Goal: Task Accomplishment & Management: Manage account settings

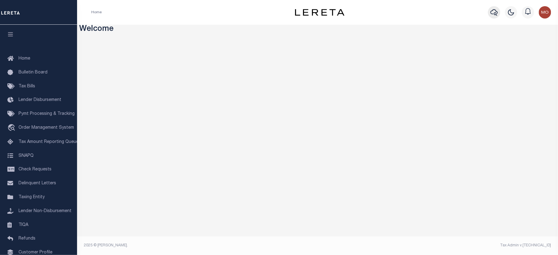
click at [499, 12] on button "button" at bounding box center [494, 12] width 12 height 12
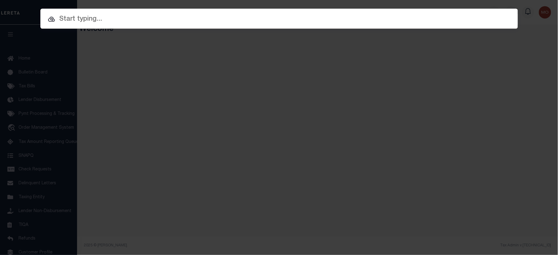
click at [105, 24] on input "text" at bounding box center [279, 19] width 478 height 11
paste input "87500020463"
type input "87500020463"
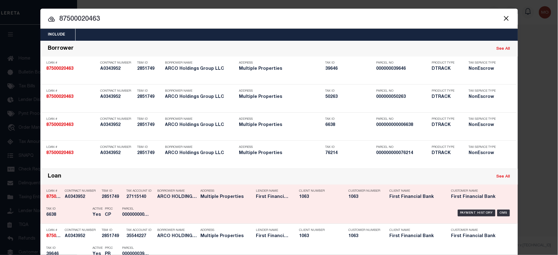
click at [83, 211] on p "Tax ID" at bounding box center [68, 209] width 43 height 4
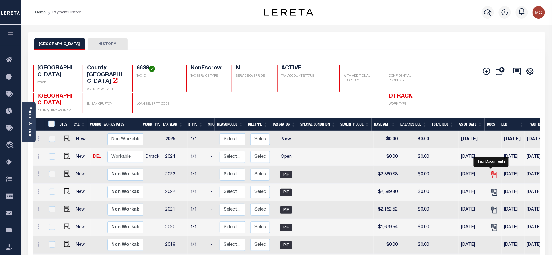
click at [494, 171] on icon "" at bounding box center [495, 175] width 8 height 8
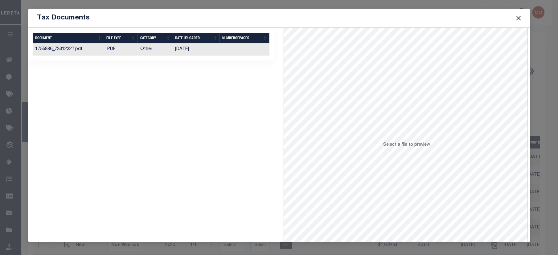
click at [180, 52] on td "12/10/2024" at bounding box center [196, 50] width 47 height 12
click at [520, 16] on button "Close" at bounding box center [519, 18] width 8 height 8
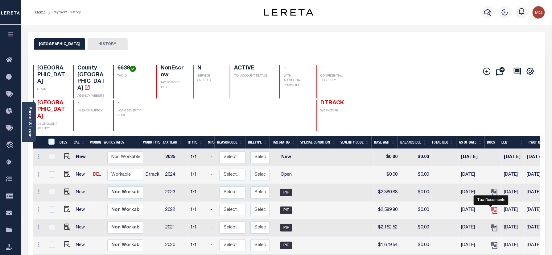
click at [491, 208] on icon "" at bounding box center [495, 210] width 8 height 8
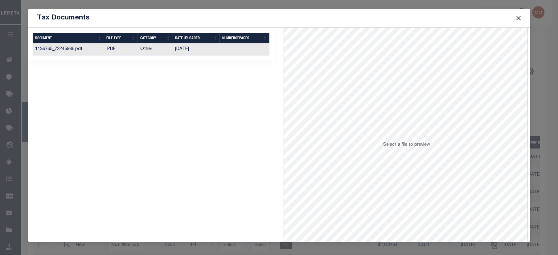
click at [156, 47] on td "Other" at bounding box center [155, 50] width 35 height 12
click at [521, 19] on button "Close" at bounding box center [519, 18] width 8 height 8
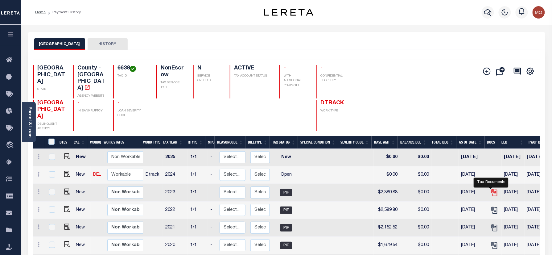
click at [491, 189] on icon "" at bounding box center [493, 191] width 5 height 5
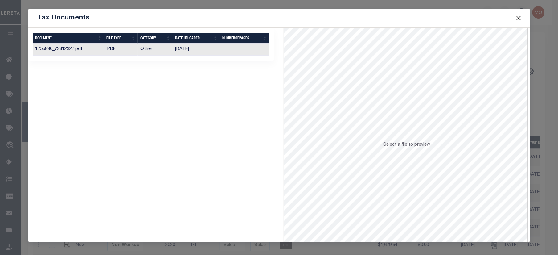
click at [190, 54] on td "12/10/2024" at bounding box center [196, 50] width 47 height 12
click at [520, 16] on button "Close" at bounding box center [519, 18] width 8 height 8
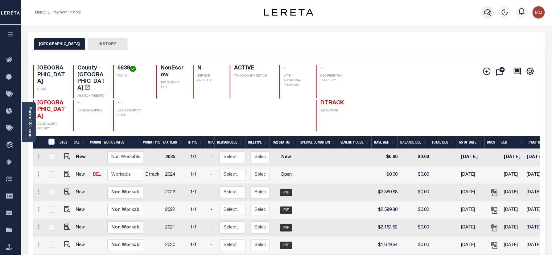
click at [486, 14] on icon "button" at bounding box center [487, 12] width 7 height 7
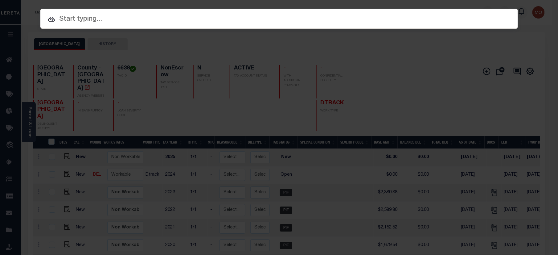
click at [79, 20] on input "text" at bounding box center [279, 19] width 478 height 11
paste input "34500017636"
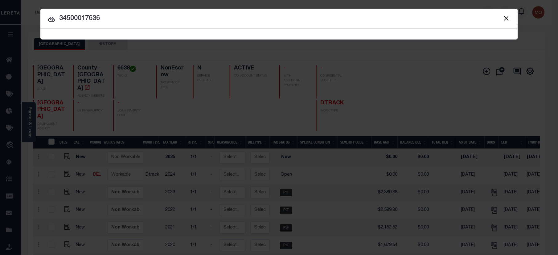
type input "34500017636"
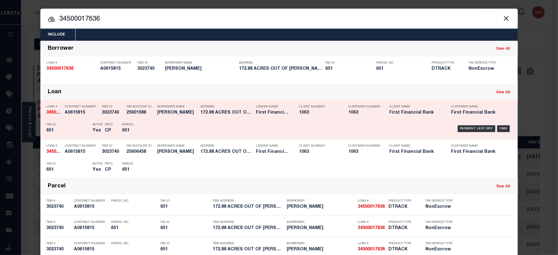
click at [78, 130] on h5 "651" at bounding box center [68, 130] width 43 height 5
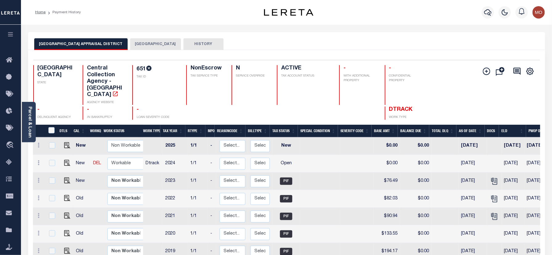
click at [141, 68] on h4 "651" at bounding box center [158, 69] width 42 height 8
copy h4 "651"
click at [136, 43] on button "[GEOGRAPHIC_DATA]" at bounding box center [155, 44] width 51 height 12
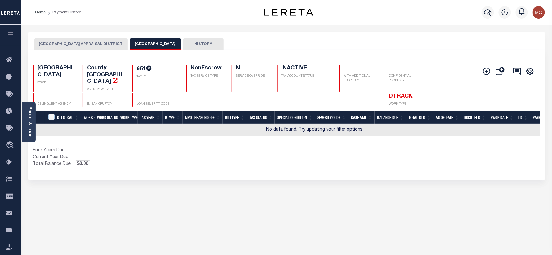
click at [71, 45] on button "COTTLE COUNTY APPRAISAL DISTRICT" at bounding box center [80, 44] width 93 height 12
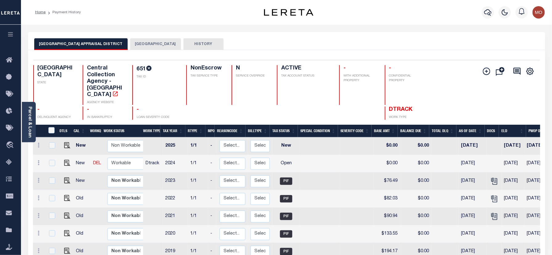
click at [138, 67] on h4 "651" at bounding box center [158, 69] width 42 height 8
copy h4 "651"
click at [66, 160] on img "" at bounding box center [67, 163] width 6 height 6
checkbox input "true"
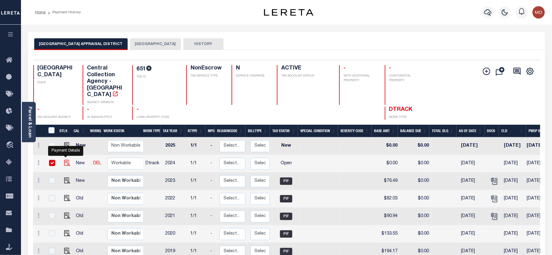
checkbox input "true"
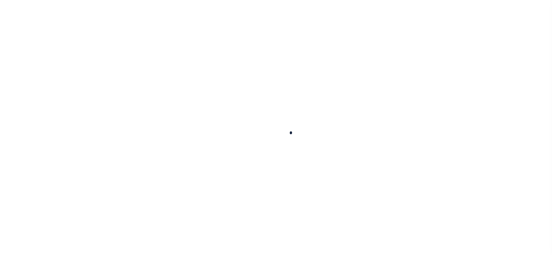
checkbox input "false"
type input "02/01/2025"
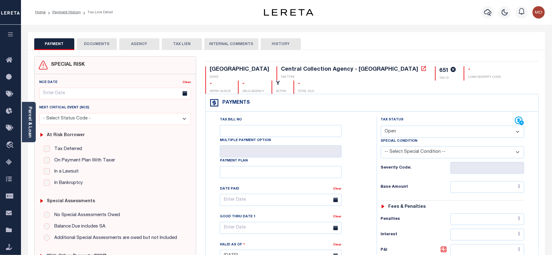
drag, startPoint x: 398, startPoint y: 119, endPoint x: 402, endPoint y: 122, distance: 5.2
click at [398, 126] on select "- Select Status Code - Open Due/Unpaid Paid Incomplete No Tax Due Internal Refu…" at bounding box center [453, 132] width 144 height 12
select select "PYD"
click at [381, 126] on select "- Select Status Code - Open Due/Unpaid Paid Incomplete No Tax Due Internal Refu…" at bounding box center [453, 132] width 144 height 12
type input "09/29/2025"
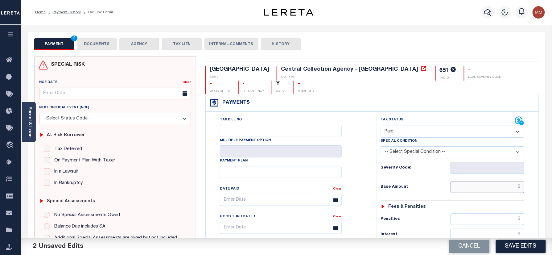
click at [475, 181] on input "text" at bounding box center [488, 187] width 74 height 12
paste input "64.04"
type input "$64.04"
click at [411, 185] on h6 "Base Amount" at bounding box center [416, 187] width 70 height 5
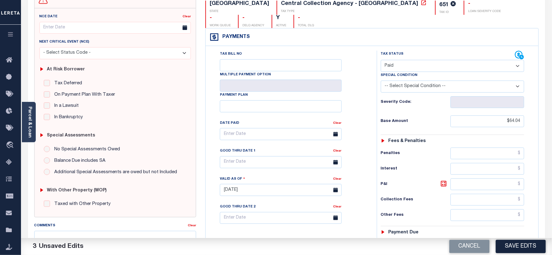
scroll to position [123, 0]
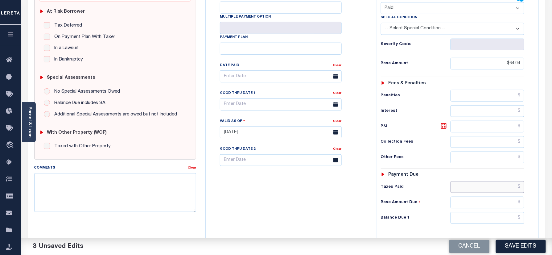
drag, startPoint x: 489, startPoint y: 177, endPoint x: 488, endPoint y: 204, distance: 26.8
click at [489, 181] on input "text" at bounding box center [488, 187] width 74 height 12
paste input "64.04"
type input "$64.04"
click at [488, 212] on input "text" at bounding box center [488, 218] width 74 height 12
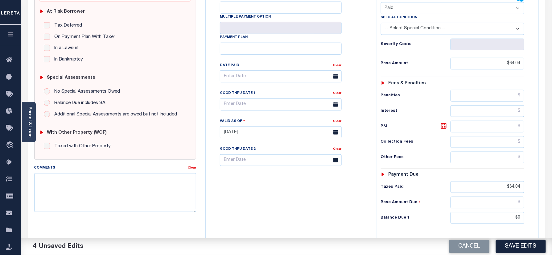
type input "$0.00"
click at [273, 199] on div "Tax Bill No Multiple Payment Option Payment Plan Clear" at bounding box center [289, 129] width 165 height 272
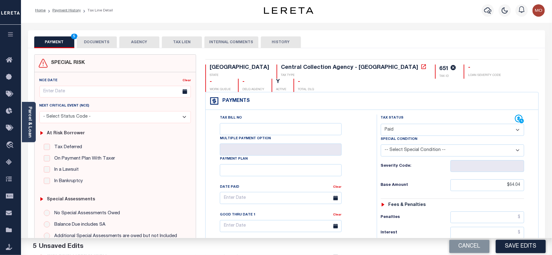
scroll to position [0, 0]
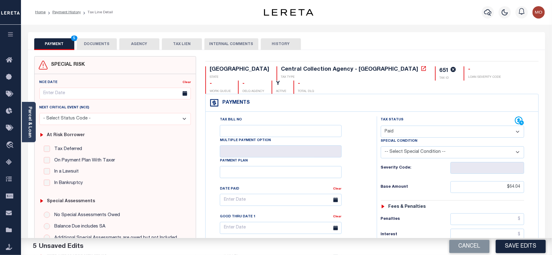
click at [440, 68] on div "651" at bounding box center [444, 71] width 9 height 6
copy div "651"
click at [99, 47] on button "DOCUMENTS" at bounding box center [97, 44] width 40 height 12
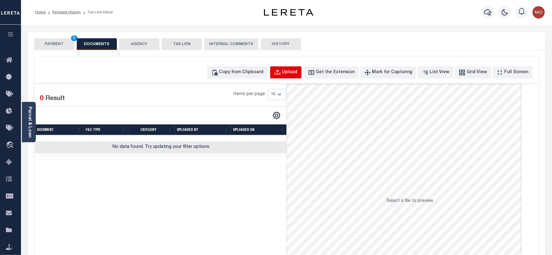
click at [295, 68] on button "Upload" at bounding box center [285, 72] width 31 height 12
select select "POP"
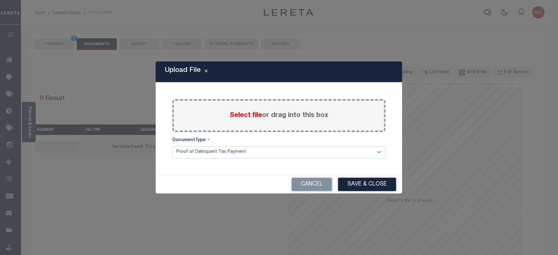
click at [240, 114] on span "Select file" at bounding box center [246, 115] width 32 height 7
click at [0, 0] on input "Select file or drag into this box" at bounding box center [0, 0] width 0 height 0
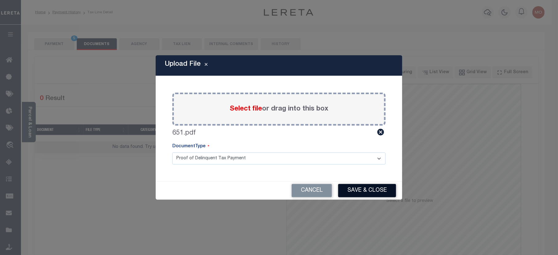
click at [360, 192] on button "Save & Close" at bounding box center [367, 190] width 58 height 13
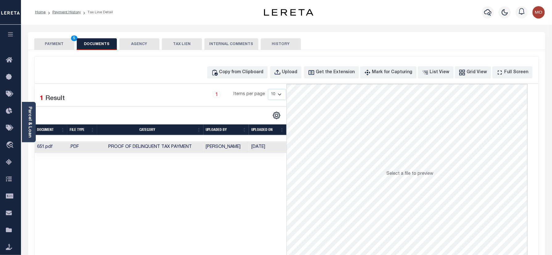
click at [61, 40] on button "PAYMENT 5" at bounding box center [54, 44] width 40 height 12
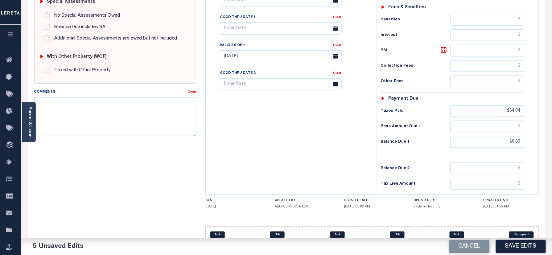
scroll to position [201, 0]
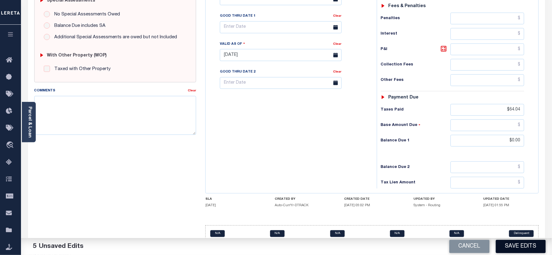
click at [504, 243] on button "Save Edits" at bounding box center [521, 246] width 50 height 13
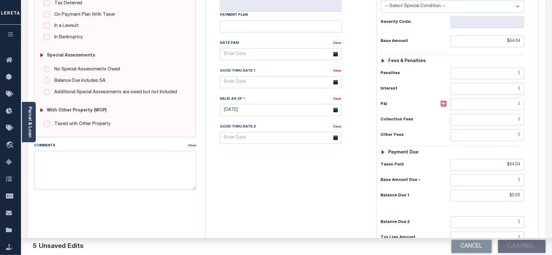
scroll to position [77, 0]
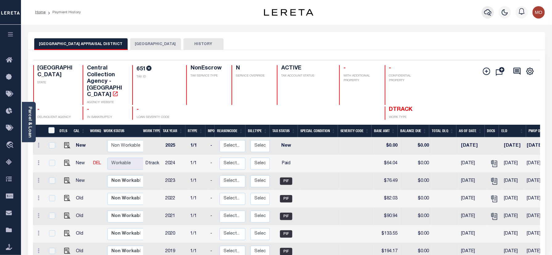
click at [490, 14] on icon "button" at bounding box center [487, 12] width 7 height 6
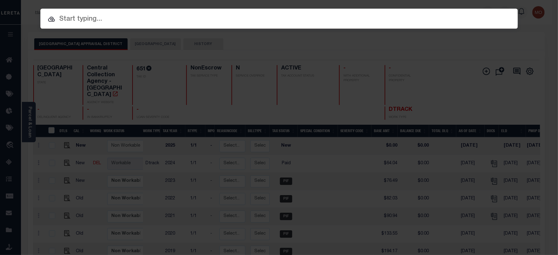
click at [99, 20] on input "text" at bounding box center [279, 19] width 478 height 11
paste input "88500015149"
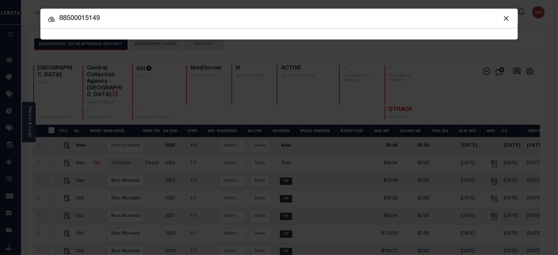
type input "88500015149"
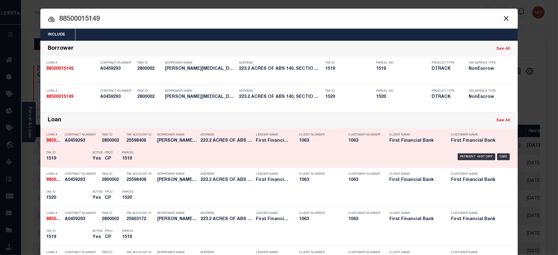
click at [106, 140] on h5 "2800002" at bounding box center [113, 140] width 22 height 5
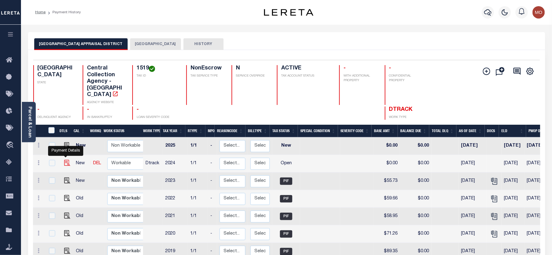
click at [64, 160] on img "" at bounding box center [67, 163] width 6 height 6
checkbox input "true"
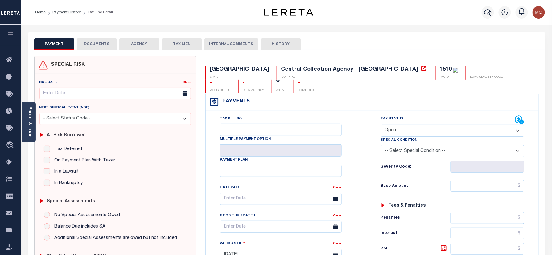
click at [440, 68] on div "1519" at bounding box center [446, 70] width 12 height 6
copy div "1519"
click at [412, 125] on select "- Select Status Code - Open Due/Unpaid Paid Incomplete No Tax Due Internal Refu…" at bounding box center [453, 131] width 144 height 12
select select "PYD"
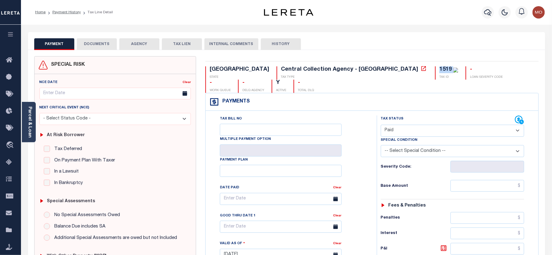
click at [381, 125] on select "- Select Status Code - Open Due/Unpaid Paid Incomplete No Tax Due Internal Refu…" at bounding box center [453, 131] width 144 height 12
type input "09/29/2025"
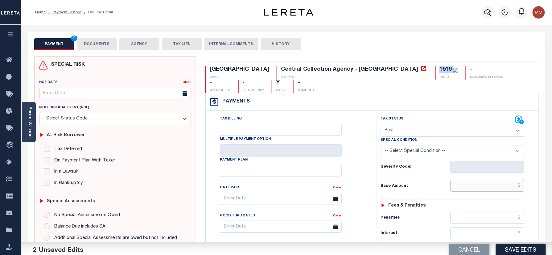
drag, startPoint x: 475, startPoint y: 176, endPoint x: 438, endPoint y: 178, distance: 36.5
click at [475, 180] on input "text" at bounding box center [488, 186] width 74 height 12
paste input "54.06"
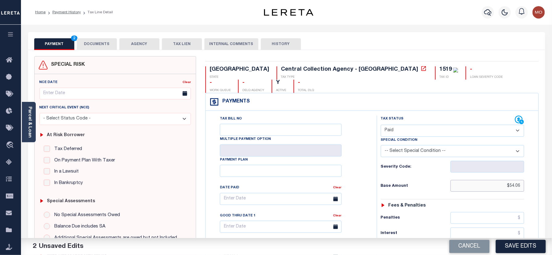
type input "$54.06"
drag, startPoint x: 427, startPoint y: 180, endPoint x: 444, endPoint y: 188, distance: 18.8
click at [427, 180] on div "Base Amount $54.06" at bounding box center [453, 186] width 144 height 12
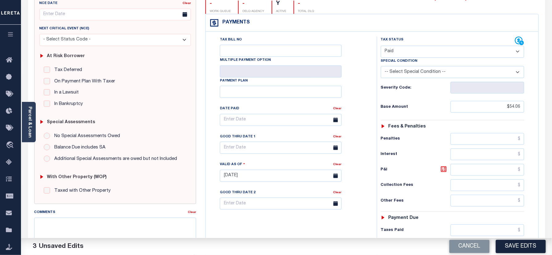
scroll to position [123, 0]
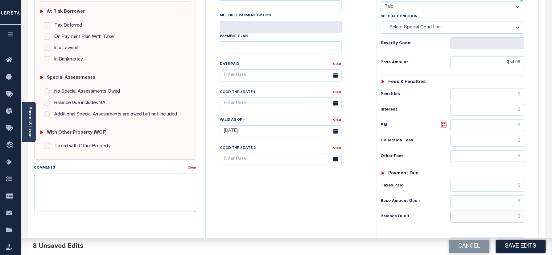
drag, startPoint x: 473, startPoint y: 210, endPoint x: 467, endPoint y: 209, distance: 6.5
click at [473, 211] on input "text" at bounding box center [488, 217] width 74 height 12
type input "$0.00"
click at [298, 188] on div "Tax Bill No Multiple Payment Option Payment Plan Clear" at bounding box center [289, 128] width 165 height 272
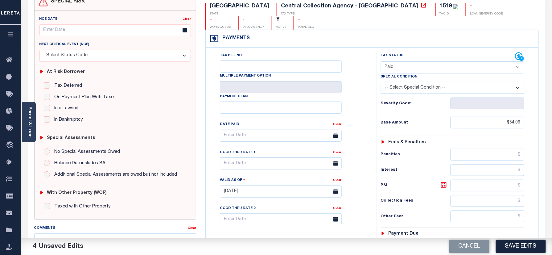
scroll to position [0, 0]
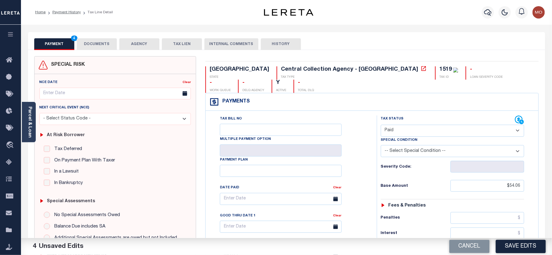
click at [440, 68] on div "1519" at bounding box center [446, 70] width 12 height 6
copy div "1519"
click at [106, 44] on button "DOCUMENTS" at bounding box center [97, 44] width 40 height 12
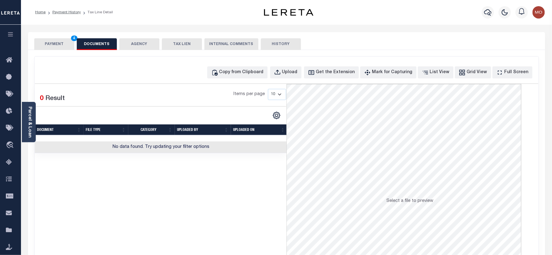
click at [306, 65] on div "Copy from Clipboard Upload Get the Extension Mark for Capturing Got it List Vie…" at bounding box center [287, 165] width 504 height 218
click at [298, 70] on div "Upload" at bounding box center [289, 72] width 15 height 7
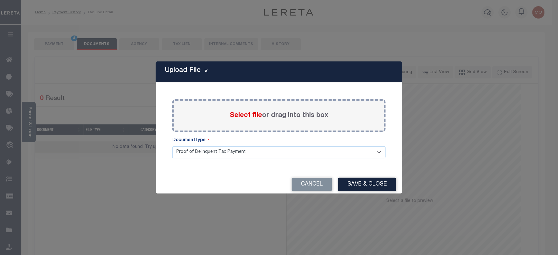
click at [243, 116] on span "Select file" at bounding box center [246, 115] width 32 height 7
click at [0, 0] on input "Select file or drag into this box" at bounding box center [0, 0] width 0 height 0
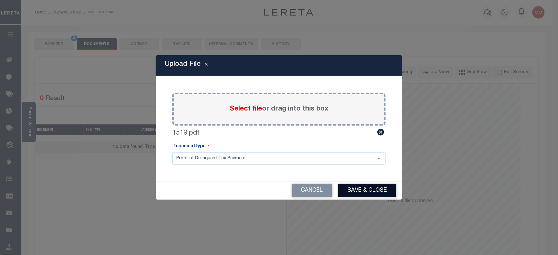
drag, startPoint x: 356, startPoint y: 184, endPoint x: 357, endPoint y: 213, distance: 29.0
click at [356, 185] on button "Save & Close" at bounding box center [367, 190] width 58 height 13
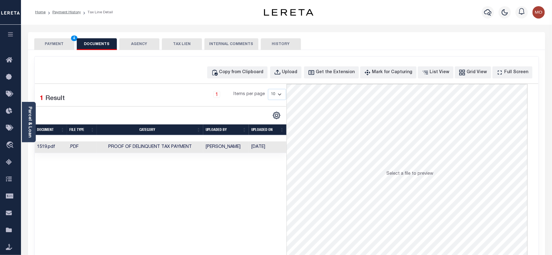
click at [56, 48] on button "PAYMENT 4" at bounding box center [54, 44] width 40 height 12
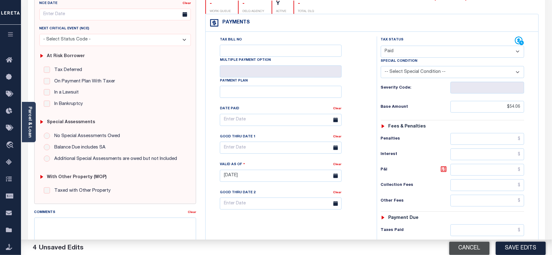
scroll to position [123, 0]
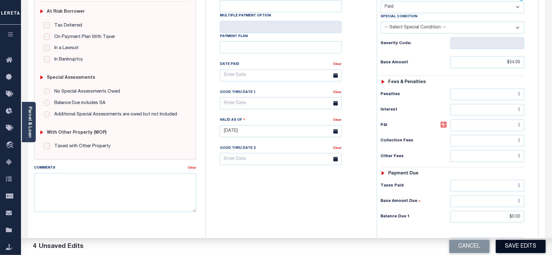
click at [513, 248] on button "Save Edits" at bounding box center [521, 246] width 50 height 13
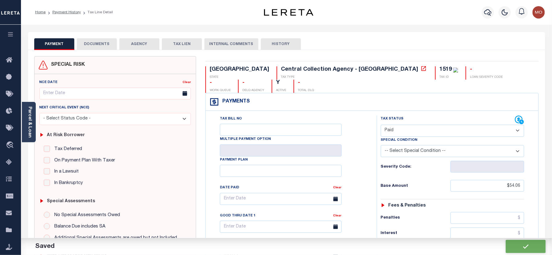
checkbox input "false"
type input "$54.06"
type input "$0"
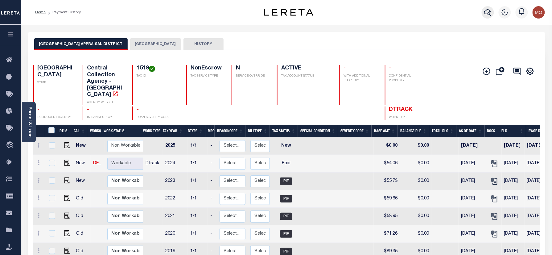
click at [488, 10] on icon "button" at bounding box center [487, 12] width 7 height 6
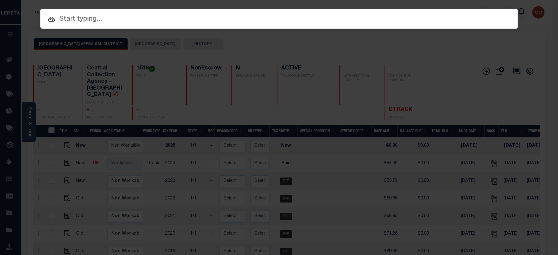
click at [127, 20] on input "text" at bounding box center [279, 19] width 478 height 11
paste input "88500015149"
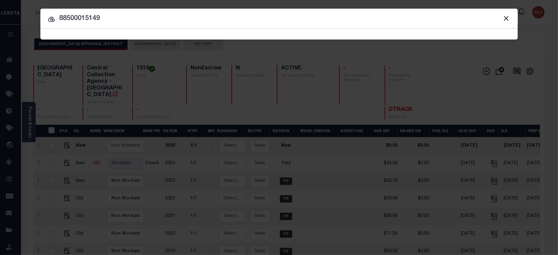
type input "88500015149"
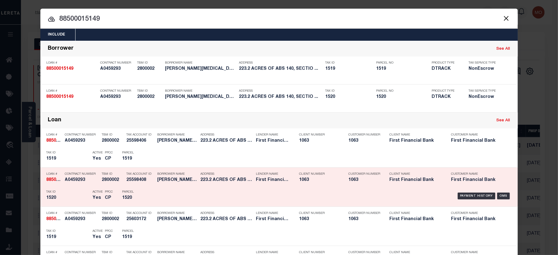
click at [69, 197] on h5 "1520" at bounding box center [68, 197] width 43 height 5
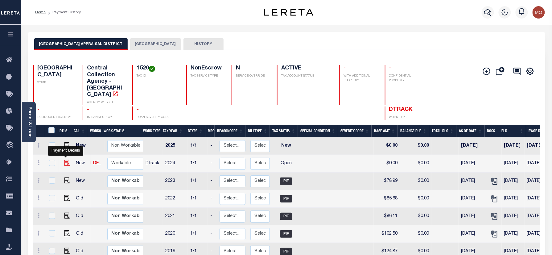
click at [66, 160] on img "" at bounding box center [67, 163] width 6 height 6
checkbox input "true"
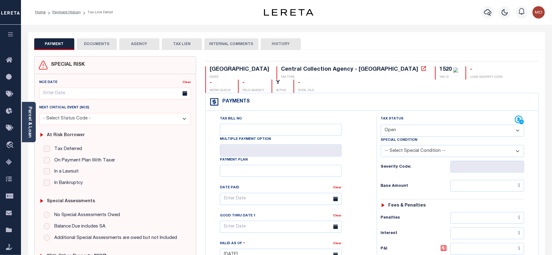
click at [404, 125] on select "- Select Status Code - Open Due/Unpaid Paid Incomplete No Tax Due Internal Refu…" at bounding box center [453, 131] width 144 height 12
select select "PYD"
click at [381, 125] on select "- Select Status Code - Open Due/Unpaid Paid Incomplete No Tax Due Internal Refu…" at bounding box center [453, 131] width 144 height 12
type input "[DATE]"
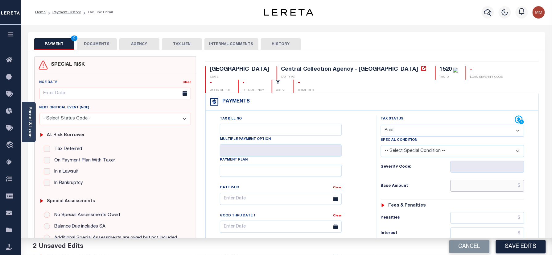
drag, startPoint x: 473, startPoint y: 175, endPoint x: 448, endPoint y: 174, distance: 25.0
click at [473, 180] on input "text" at bounding box center [488, 186] width 74 height 12
paste input "76.45"
type input "$76.45"
click at [419, 184] on h6 "Base Amount" at bounding box center [416, 186] width 70 height 5
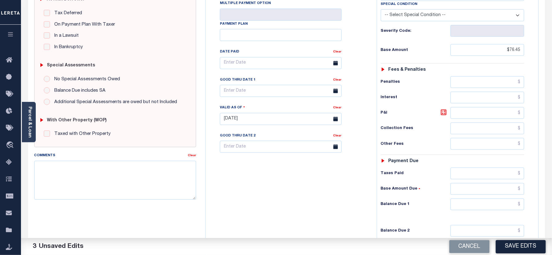
scroll to position [203, 0]
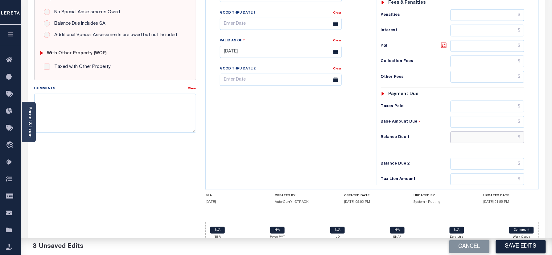
click at [476, 131] on input "text" at bounding box center [488, 137] width 74 height 12
type input "$0.00"
click at [250, 151] on div "Tax Bill No Multiple Payment Option Payment Plan Clear" at bounding box center [289, 49] width 165 height 272
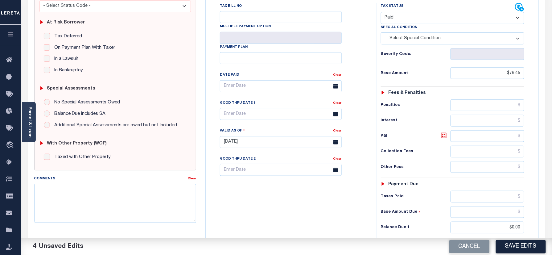
scroll to position [0, 0]
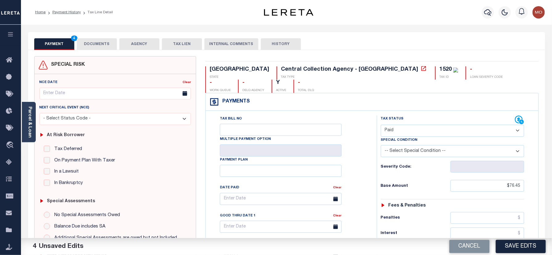
click at [440, 66] on div "1520" at bounding box center [449, 69] width 19 height 7
copy div "1520"
click at [96, 46] on button "DOCUMENTS" at bounding box center [97, 44] width 40 height 12
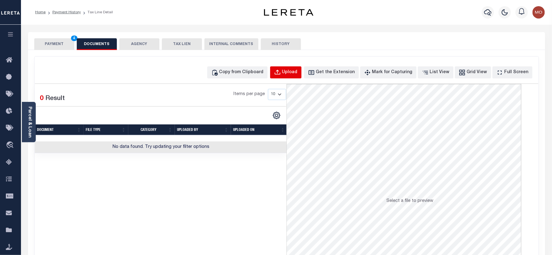
click at [288, 76] on button "Upload" at bounding box center [285, 72] width 31 height 12
select select "POP"
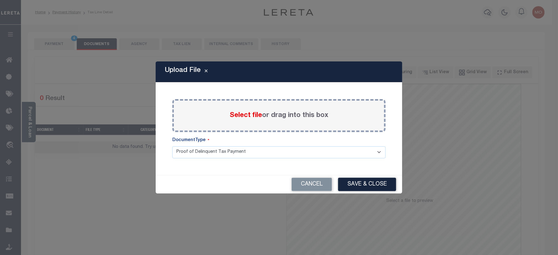
click at [242, 112] on span "Select file" at bounding box center [246, 115] width 32 height 7
click at [0, 0] on input "Select file or drag into this box" at bounding box center [0, 0] width 0 height 0
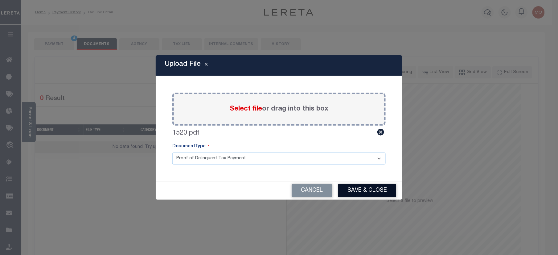
click at [368, 195] on button "Save & Close" at bounding box center [367, 190] width 58 height 13
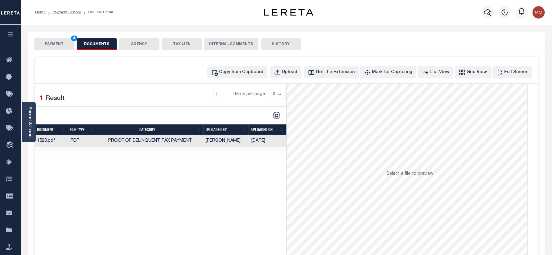
click at [60, 43] on button "PAYMENT 4" at bounding box center [54, 44] width 40 height 12
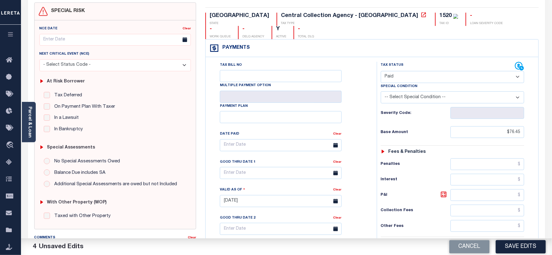
scroll to position [82, 0]
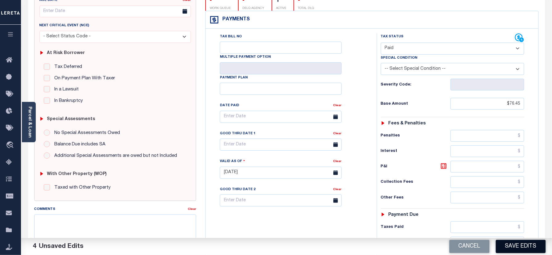
click at [526, 249] on button "Save Edits" at bounding box center [521, 246] width 50 height 13
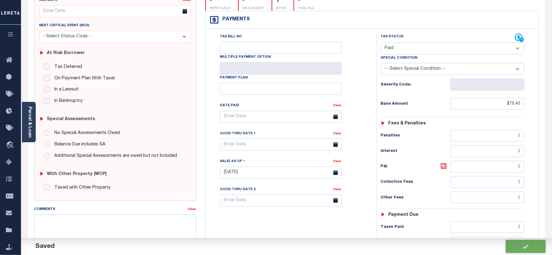
checkbox input "false"
type input "$76.45"
type input "$0"
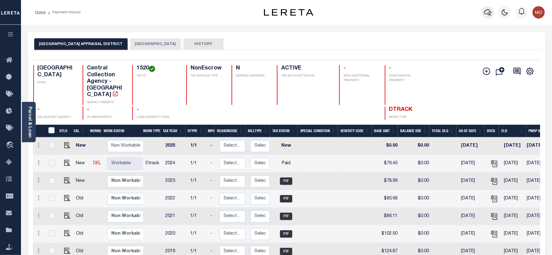
click at [490, 11] on icon "button" at bounding box center [487, 12] width 7 height 7
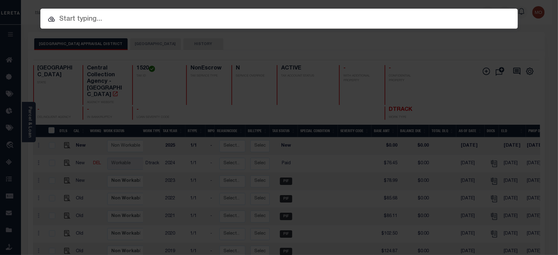
click at [113, 22] on input "text" at bounding box center [279, 19] width 478 height 11
paste input "71500063780"
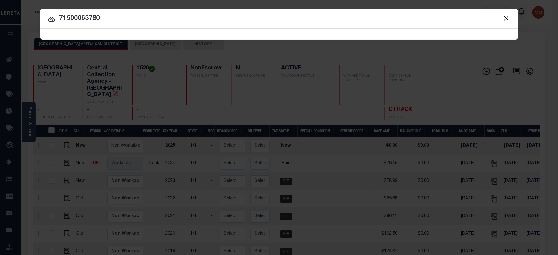
type input "71500063780"
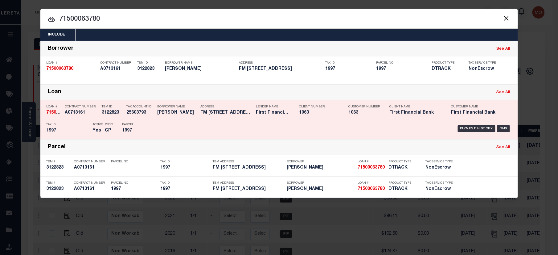
click at [90, 126] on div "Active Yes" at bounding box center [94, 129] width 12 height 18
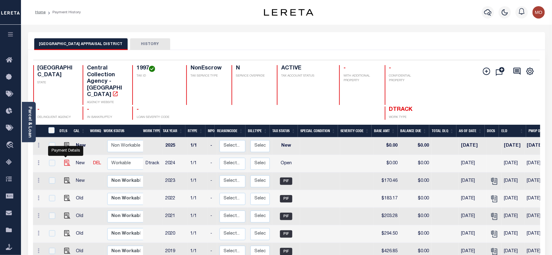
click at [64, 160] on img "" at bounding box center [67, 163] width 6 height 6
checkbox input "true"
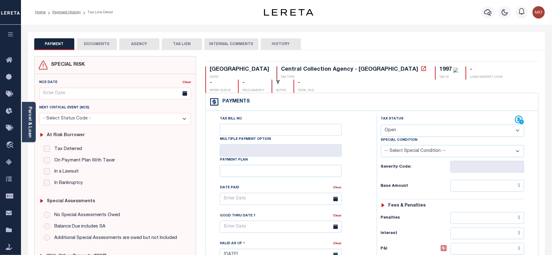
click at [440, 68] on div "1997" at bounding box center [446, 70] width 12 height 6
copy div "1997"
click at [404, 125] on select "- Select Status Code - Open Due/Unpaid Paid Incomplete No Tax Due Internal Refu…" at bounding box center [453, 131] width 144 height 12
select select "PYD"
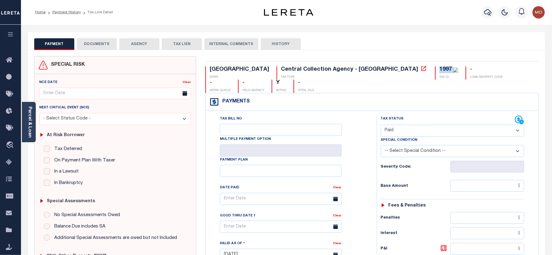
click at [381, 125] on select "- Select Status Code - Open Due/Unpaid Paid Incomplete No Tax Due Internal Refu…" at bounding box center [453, 131] width 144 height 12
type input "[DATE]"
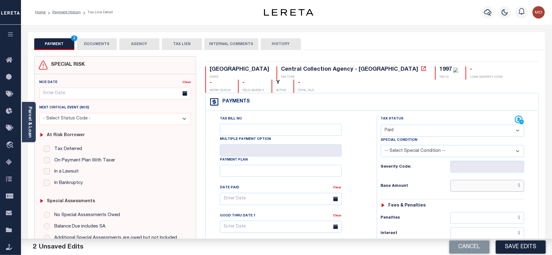
click at [473, 180] on input "text" at bounding box center [488, 186] width 74 height 12
paste input "366.87"
type input "$366.87"
click at [407, 199] on hr at bounding box center [453, 199] width 144 height 0
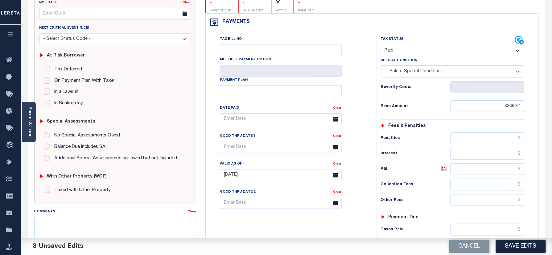
scroll to position [123, 0]
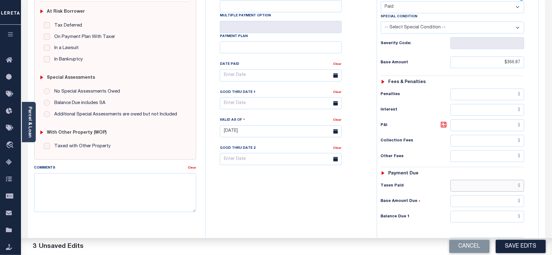
drag, startPoint x: 471, startPoint y: 179, endPoint x: 478, endPoint y: 204, distance: 26.4
click at [471, 180] on input "text" at bounding box center [488, 186] width 74 height 12
paste input "366.87"
type input "$366.87"
click at [478, 211] on input "text" at bounding box center [488, 217] width 74 height 12
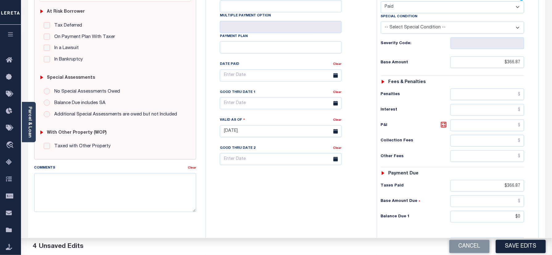
type input "$0.00"
click at [325, 209] on div "Tax Bill No Multiple Payment Option Payment Plan Clear" at bounding box center [289, 128] width 165 height 272
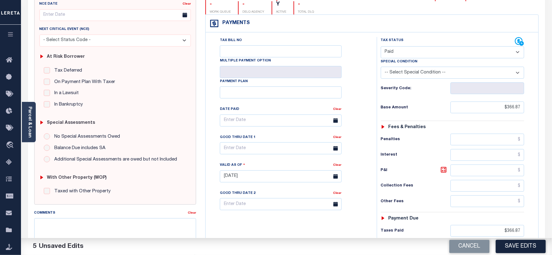
scroll to position [0, 0]
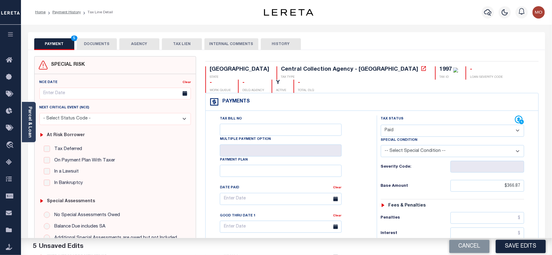
click at [440, 70] on div "1997" at bounding box center [446, 70] width 12 height 6
copy div "1997"
click at [109, 41] on button "DOCUMENTS" at bounding box center [97, 44] width 40 height 12
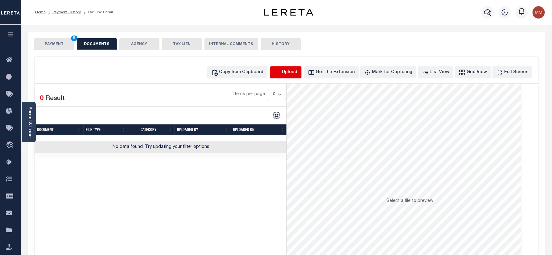
click at [281, 75] on icon "button" at bounding box center [277, 72] width 7 height 7
select select "POP"
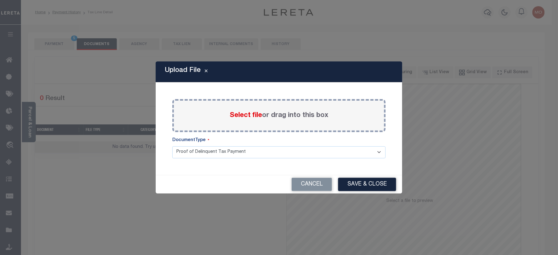
click at [243, 116] on span "Select file" at bounding box center [246, 115] width 32 height 7
click at [0, 0] on input "Select file or drag into this box" at bounding box center [0, 0] width 0 height 0
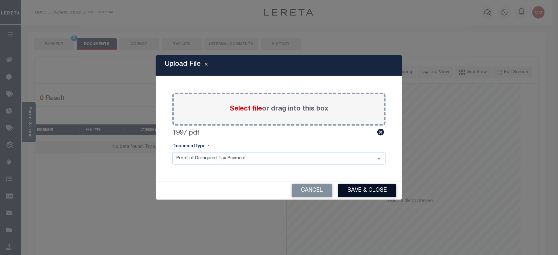
click at [362, 192] on button "Save & Close" at bounding box center [367, 190] width 58 height 13
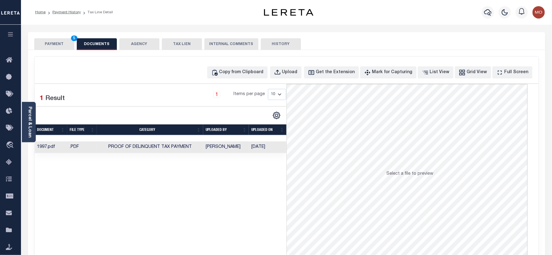
click at [66, 48] on button "PAYMENT 5" at bounding box center [54, 44] width 40 height 12
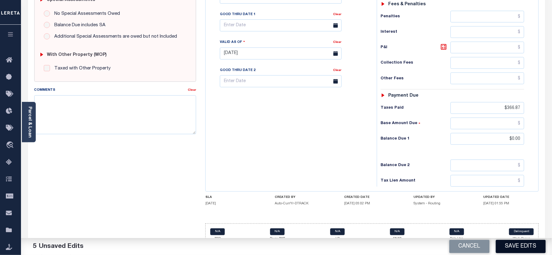
click at [503, 252] on button "Save Edits" at bounding box center [521, 246] width 50 height 13
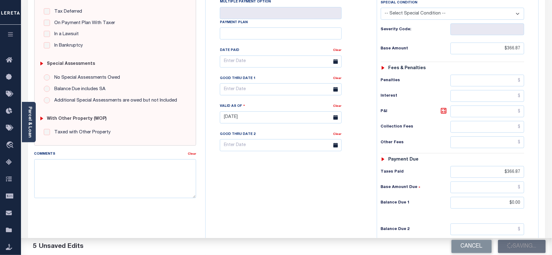
scroll to position [36, 0]
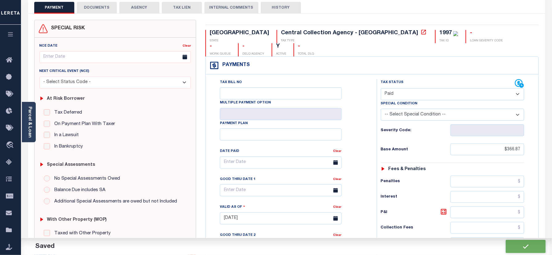
checkbox input "false"
type input "$366.87"
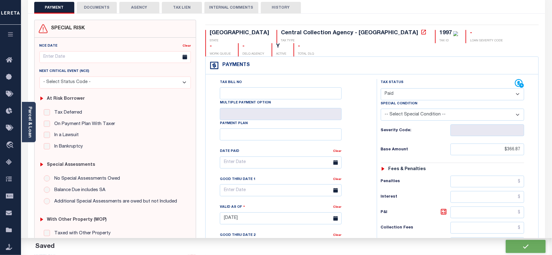
type input "$366.87"
type input "$0"
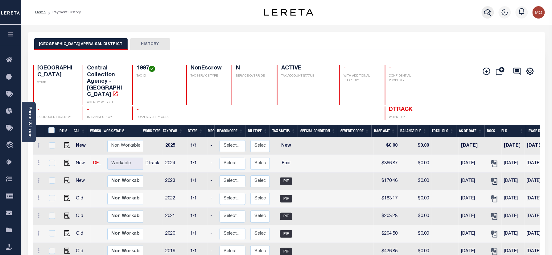
click at [483, 11] on button "button" at bounding box center [488, 12] width 12 height 12
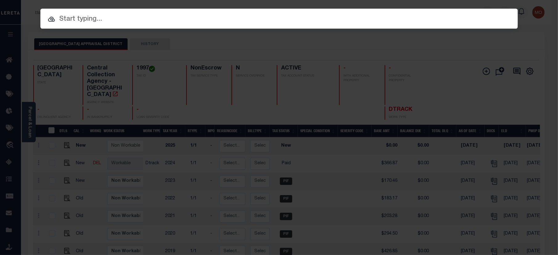
click at [94, 20] on input "text" at bounding box center [279, 19] width 478 height 11
paste input "7030992"
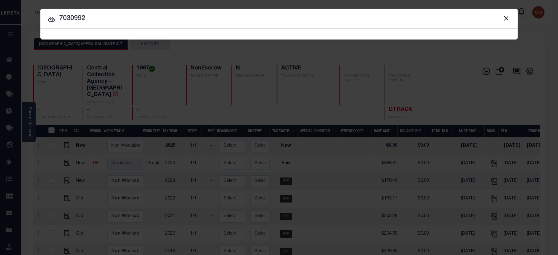
type input "7030992"
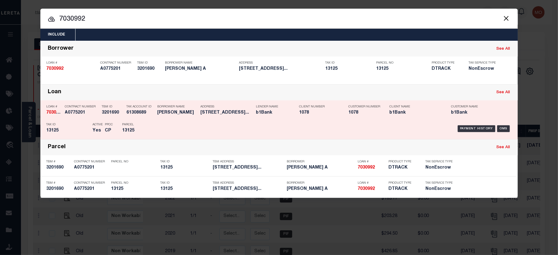
click at [119, 123] on div "Parcel 13125" at bounding box center [136, 129] width 37 height 18
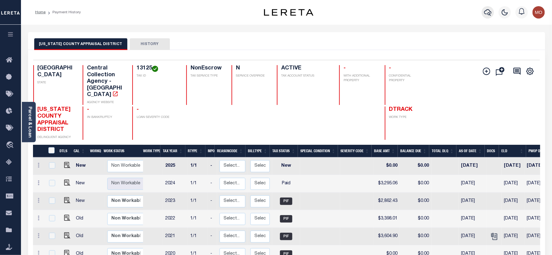
click at [491, 13] on icon "button" at bounding box center [487, 12] width 7 height 7
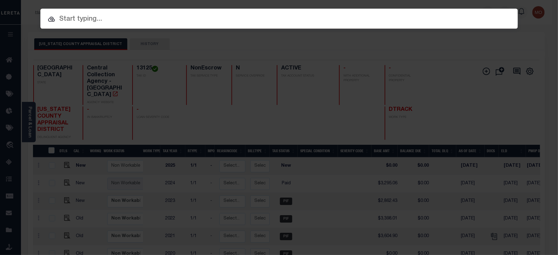
paste input "172000005956"
click at [122, 19] on input "text" at bounding box center [279, 19] width 478 height 11
type input "172000005956"
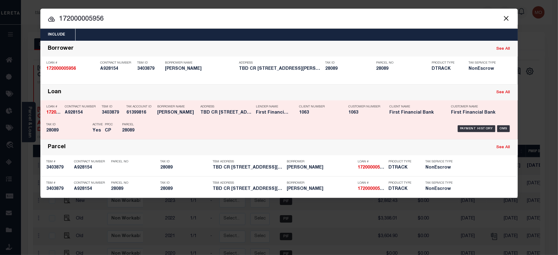
click at [205, 115] on h5 "TBD CR 168 Garwood TX 774420000" at bounding box center [227, 112] width 52 height 5
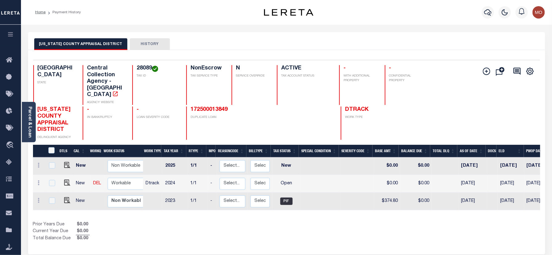
click at [147, 68] on h4 "28089" at bounding box center [158, 68] width 42 height 7
copy h4 "28089"
click at [67, 180] on img "" at bounding box center [67, 183] width 6 height 6
checkbox input "true"
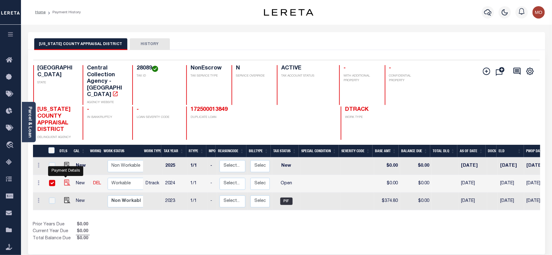
checkbox input "true"
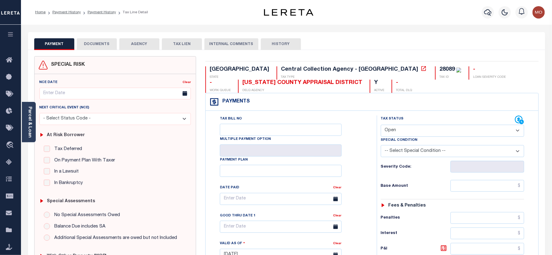
click at [410, 131] on select "- Select Status Code - Open Due/Unpaid Paid Incomplete No Tax Due Internal Refu…" at bounding box center [453, 131] width 144 height 12
select select "PYD"
click at [381, 125] on select "- Select Status Code - Open Due/Unpaid Paid Incomplete No Tax Due Internal Refu…" at bounding box center [453, 131] width 144 height 12
type input "[DATE]"
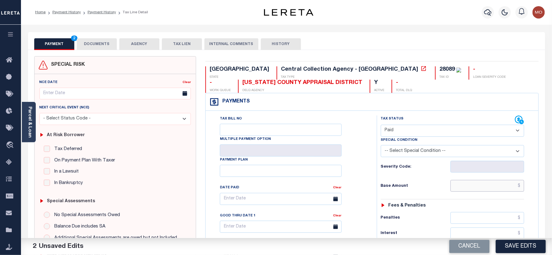
drag, startPoint x: 472, startPoint y: 186, endPoint x: 468, endPoint y: 186, distance: 3.4
click at [471, 186] on input "text" at bounding box center [488, 186] width 74 height 12
paste input "1,704.67"
type input "$1,704.67"
click at [385, 191] on div "Base Amount $1,704.67" at bounding box center [453, 186] width 144 height 12
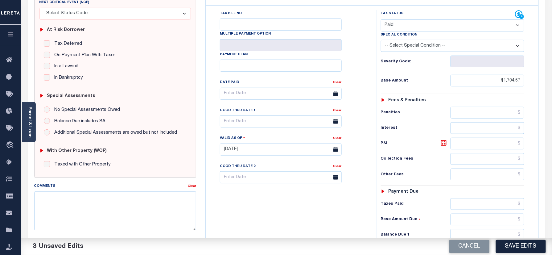
scroll to position [164, 0]
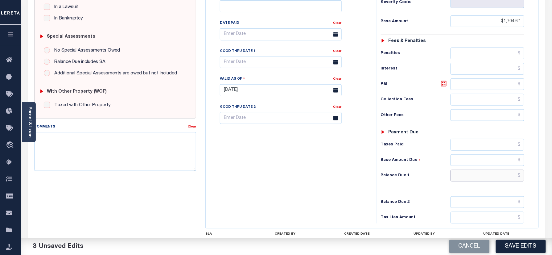
click at [479, 180] on input "text" at bounding box center [488, 176] width 74 height 12
type input "$0.00"
click at [247, 184] on div "Tax Bill No Multiple Payment Option Payment Plan Clear" at bounding box center [289, 87] width 165 height 272
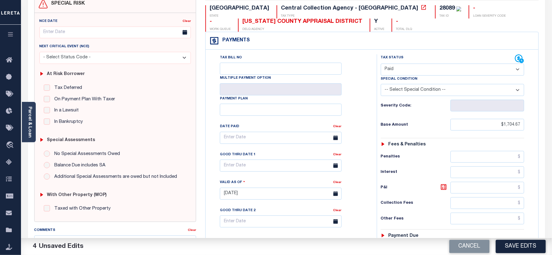
scroll to position [0, 0]
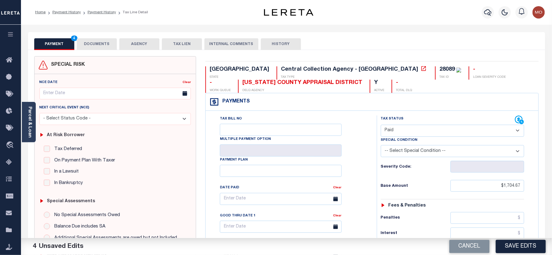
click at [440, 69] on div "28089" at bounding box center [447, 70] width 15 height 6
copy div "28089"
click at [102, 35] on div "PAYMENT 4 DOCUMENTS AGENCY DELINQUENT PAYEE TAX LIEN" at bounding box center [286, 41] width 517 height 18
click at [92, 44] on button "DOCUMENTS" at bounding box center [97, 44] width 40 height 12
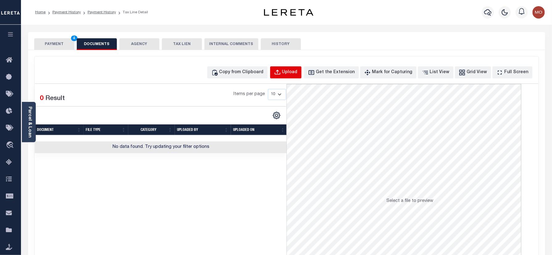
click at [298, 73] on div "Upload" at bounding box center [289, 72] width 15 height 7
select select "POP"
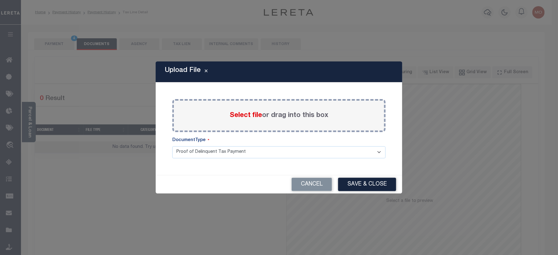
click at [247, 116] on span "Select file" at bounding box center [246, 115] width 32 height 7
click at [0, 0] on input "Select file or drag into this box" at bounding box center [0, 0] width 0 height 0
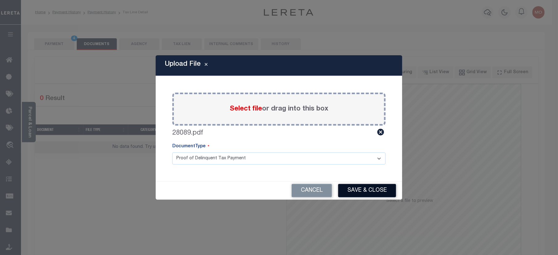
click at [365, 190] on button "Save & Close" at bounding box center [367, 190] width 58 height 13
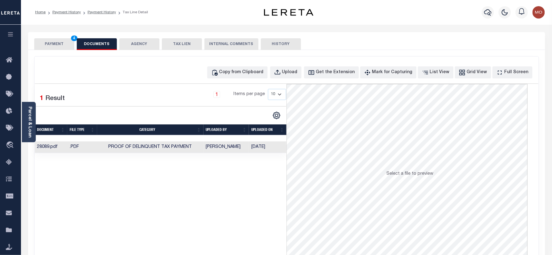
click at [62, 42] on button "PAYMENT 4" at bounding box center [54, 44] width 40 height 12
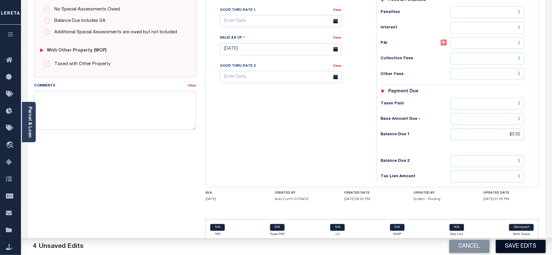
click at [514, 247] on button "Save Edits" at bounding box center [521, 246] width 50 height 13
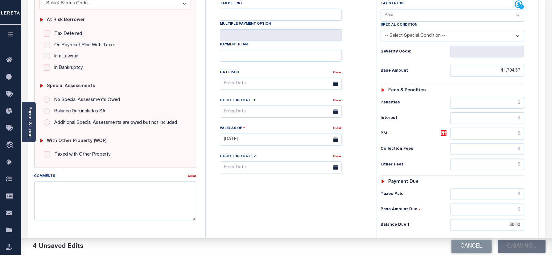
scroll to position [41, 0]
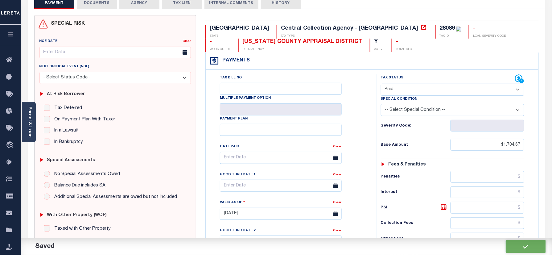
checkbox input "false"
type input "$1,704.67"
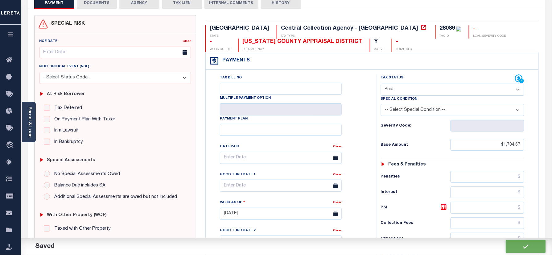
type input "$0"
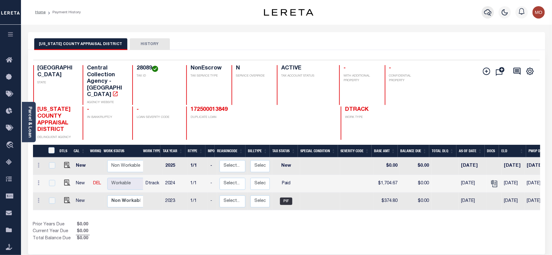
click at [489, 13] on icon "button" at bounding box center [487, 12] width 7 height 6
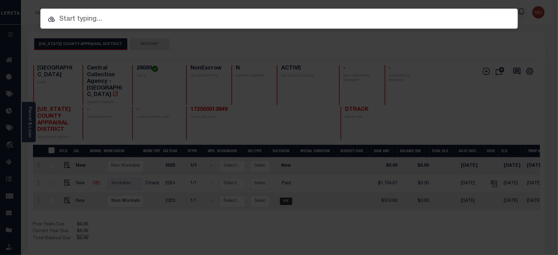
click at [121, 19] on input "text" at bounding box center [279, 19] width 478 height 11
paste input "900006931"
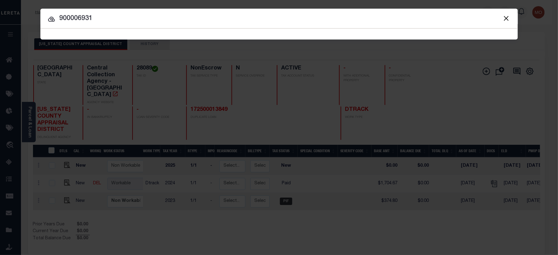
type input "900006931"
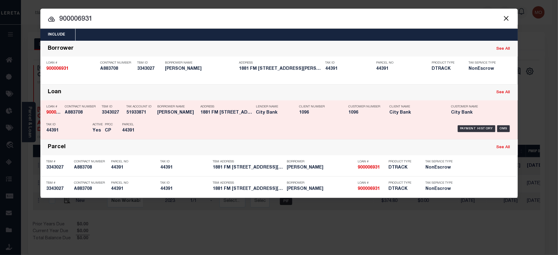
click at [97, 112] on div "TBM ID 3343027" at bounding box center [109, 111] width 25 height 18
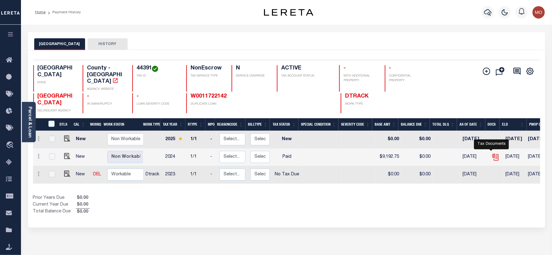
click at [492, 153] on icon "" at bounding box center [496, 157] width 8 height 8
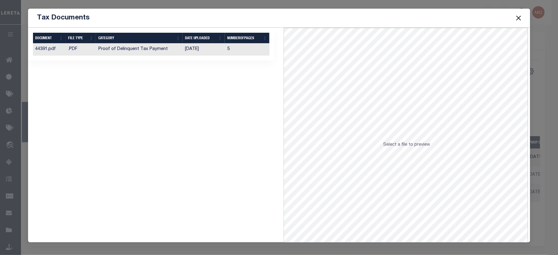
click at [183, 51] on td "[DATE]" at bounding box center [204, 50] width 42 height 12
click at [520, 16] on button "Close" at bounding box center [519, 18] width 8 height 8
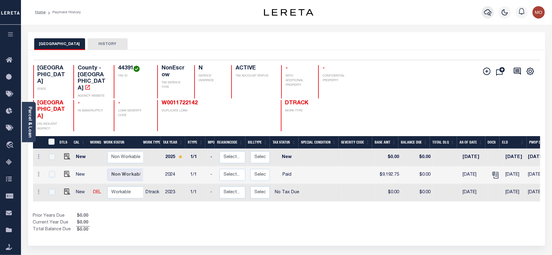
click at [489, 11] on icon "button" at bounding box center [487, 12] width 7 height 7
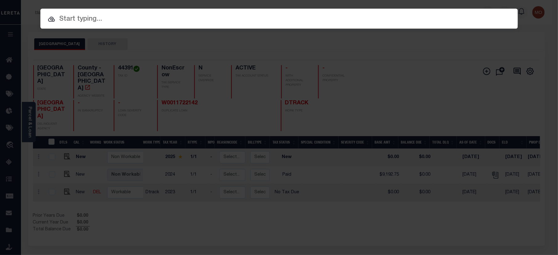
click at [136, 21] on input "text" at bounding box center [279, 19] width 478 height 11
paste input "21000035341"
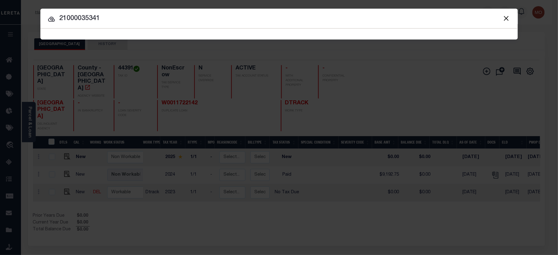
type input "21000035341"
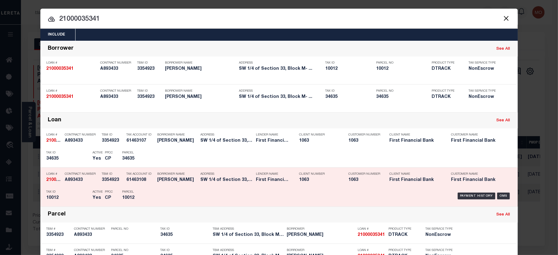
click at [88, 198] on div "Active Yes" at bounding box center [94, 196] width 12 height 18
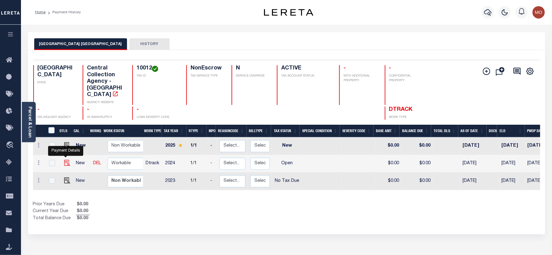
click at [67, 160] on img "" at bounding box center [67, 163] width 6 height 6
checkbox input "true"
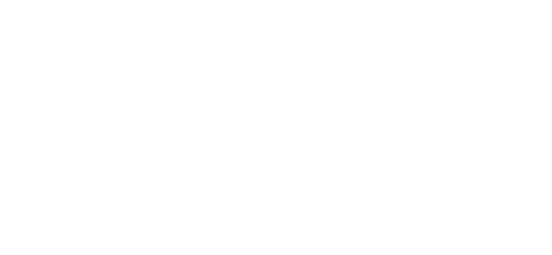
select select "OP2"
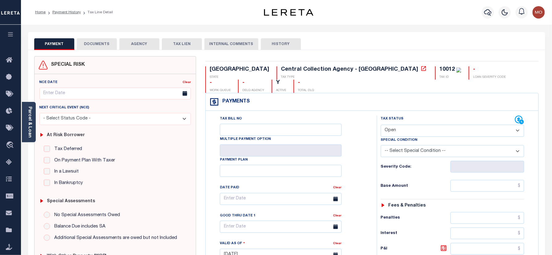
click at [440, 68] on div "10012" at bounding box center [447, 70] width 15 height 6
click at [440, 67] on div "10012" at bounding box center [447, 70] width 15 height 6
copy div "10012"
click at [483, 13] on button "button" at bounding box center [488, 12] width 12 height 12
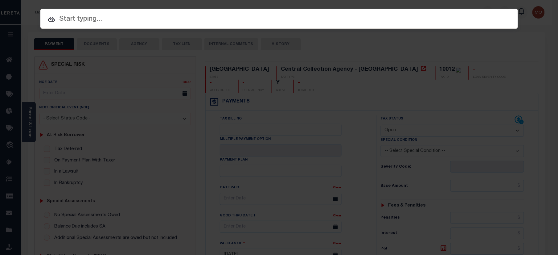
click at [136, 19] on input "text" at bounding box center [279, 19] width 478 height 11
paste input "172000005030"
type input "172000005030"
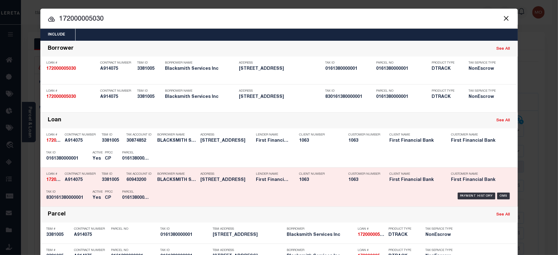
click at [65, 194] on div "Tax ID 830161380000001" at bounding box center [68, 196] width 43 height 18
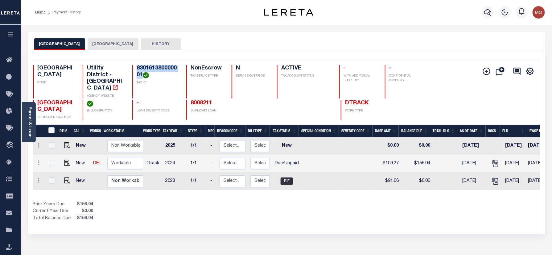
drag, startPoint x: 143, startPoint y: 75, endPoint x: 134, endPoint y: 70, distance: 10.8
click at [134, 70] on div "830161380000001 TAX ID" at bounding box center [155, 81] width 47 height 33
copy h4 "830161380000001"
click at [68, 177] on img "" at bounding box center [67, 180] width 6 height 6
checkbox input "true"
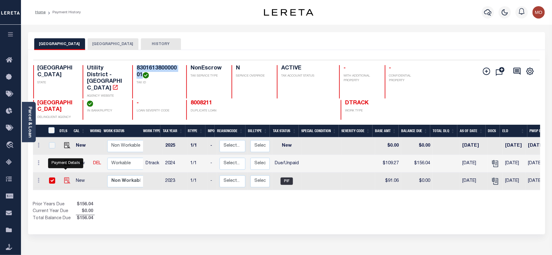
checkbox input "true"
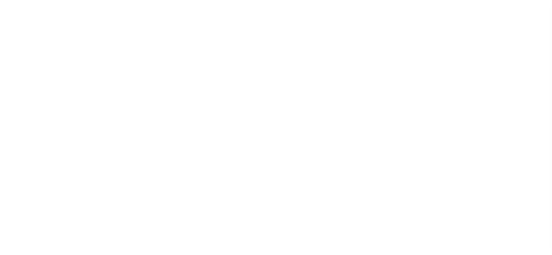
select select "PIF"
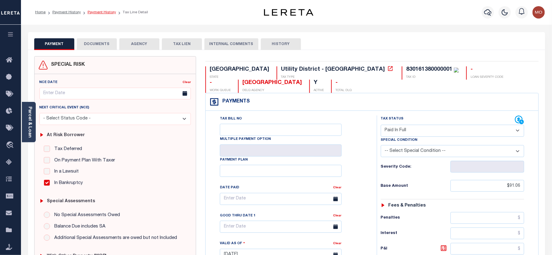
click at [97, 10] on link "Payment History" at bounding box center [102, 12] width 28 height 4
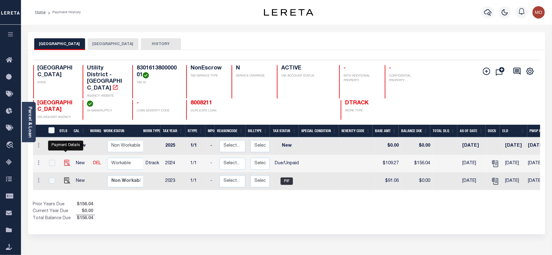
click at [64, 160] on img "" at bounding box center [67, 163] width 6 height 6
checkbox input "true"
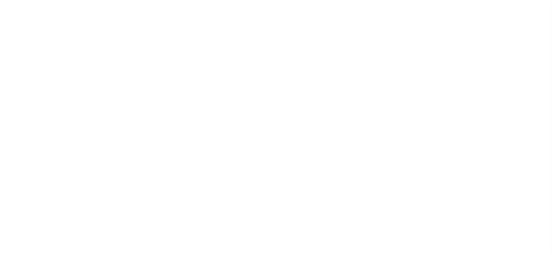
select select "DUE"
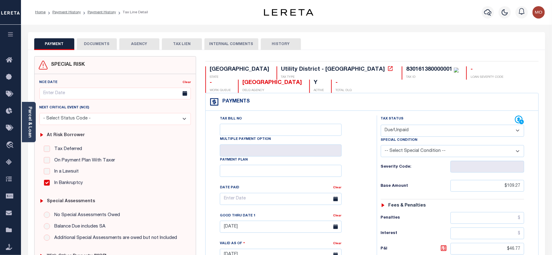
click at [406, 68] on div "830161380000001" at bounding box center [429, 70] width 46 height 6
copy div "830161380000001"
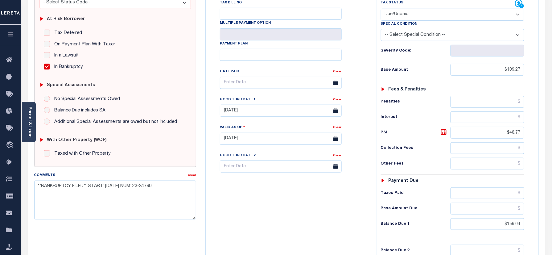
scroll to position [123, 0]
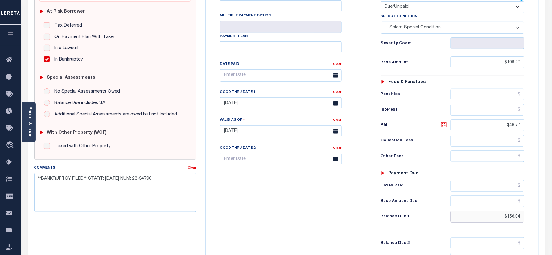
drag, startPoint x: 500, startPoint y: 224, endPoint x: 553, endPoint y: 197, distance: 59.6
click at [552, 218] on html "Home Payment History Payment History Tax Line Detail Profile Sign out" at bounding box center [276, 110] width 552 height 466
paste input "157.3"
type input "$157.34"
type input "[DATE]"
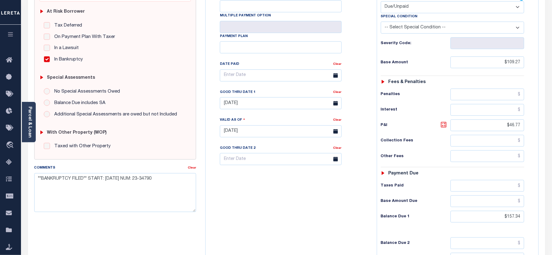
click at [445, 126] on icon at bounding box center [444, 125] width 4 height 4
type input "$48.07"
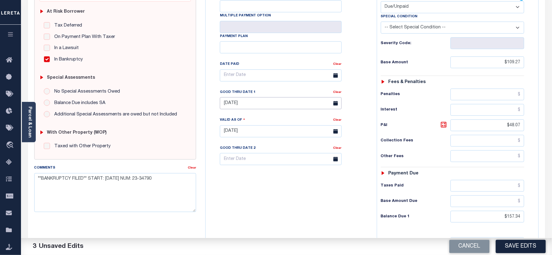
click at [248, 110] on body "Home Payment History Payment History Tax Line Detail Profile Sign out" at bounding box center [276, 110] width 552 height 466
click at [241, 189] on span "29" at bounding box center [240, 189] width 12 height 12
type input "09/29/2025"
click at [252, 218] on div "Tax Bill No Multiple Payment Option Payment Plan Clear" at bounding box center [289, 128] width 165 height 272
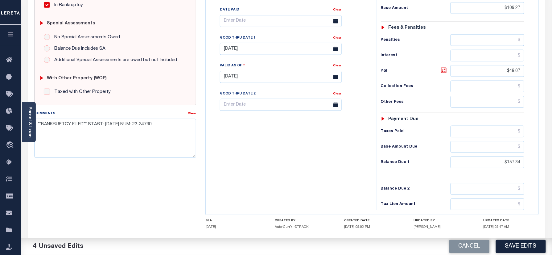
scroll to position [164, 0]
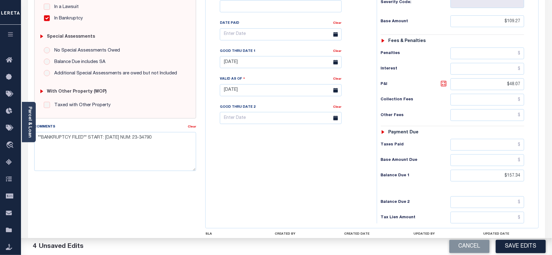
click at [447, 86] on icon at bounding box center [444, 84] width 6 height 6
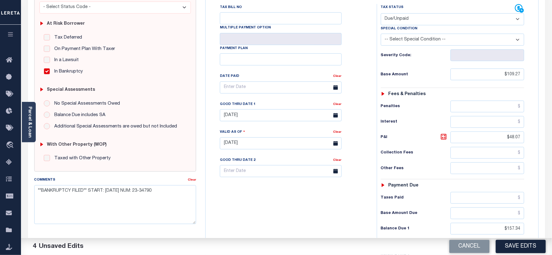
scroll to position [0, 0]
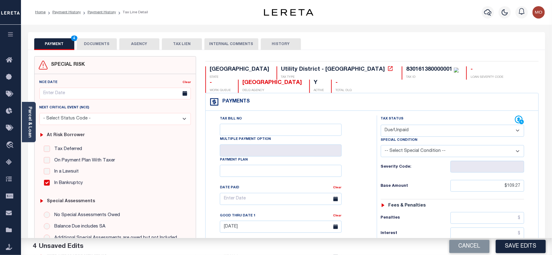
click at [406, 67] on div "830161380000001" at bounding box center [429, 70] width 46 height 6
copy div "830161380000001"
click at [99, 46] on button "DOCUMENTS" at bounding box center [97, 44] width 40 height 12
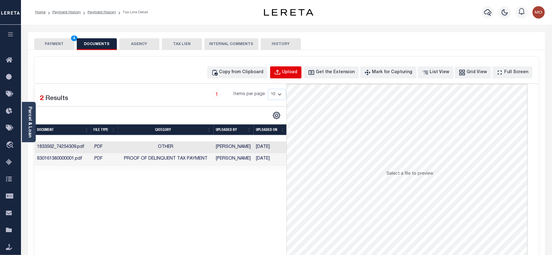
click at [294, 73] on div "Upload" at bounding box center [289, 72] width 15 height 7
select select "POP"
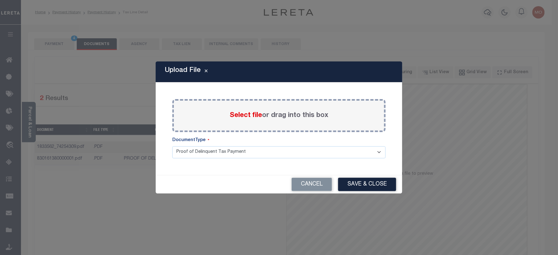
click at [246, 116] on span "Select file" at bounding box center [246, 115] width 32 height 7
click at [0, 0] on input "Select file or drag into this box" at bounding box center [0, 0] width 0 height 0
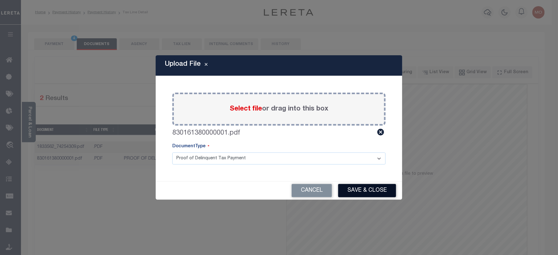
click at [358, 191] on button "Save & Close" at bounding box center [367, 190] width 58 height 13
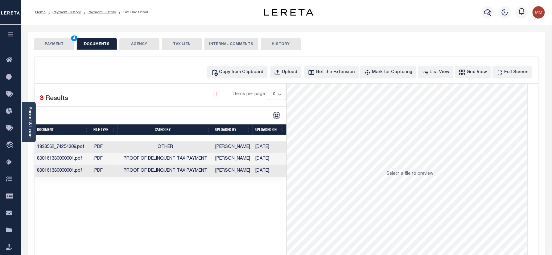
click at [132, 175] on td "Proof of Delinquent Tax Payment" at bounding box center [165, 171] width 95 height 12
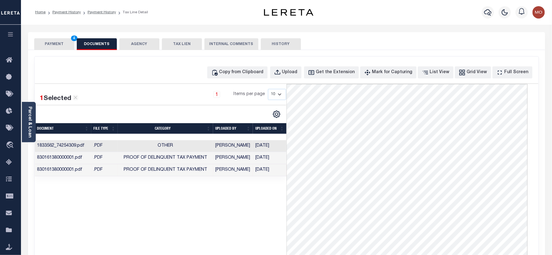
click at [55, 46] on button "PAYMENT 4" at bounding box center [54, 44] width 40 height 12
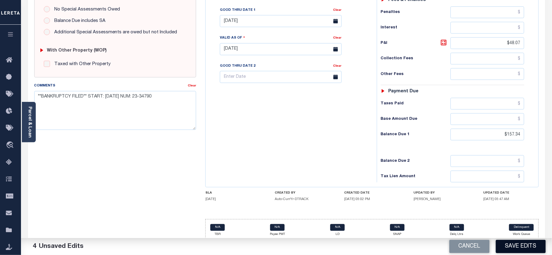
click at [514, 242] on button "Save Edits" at bounding box center [521, 246] width 50 height 13
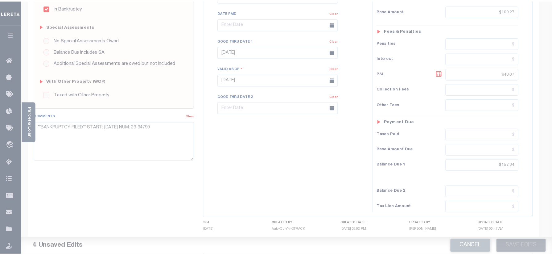
scroll to position [123, 0]
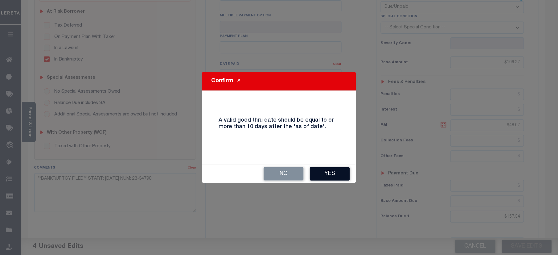
click at [331, 175] on button "Yes" at bounding box center [330, 173] width 40 height 13
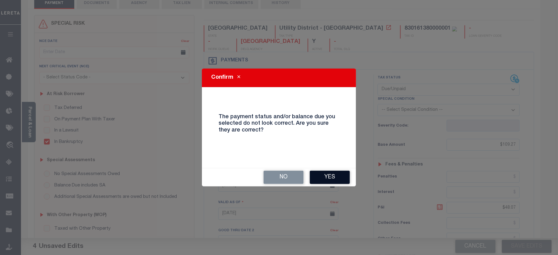
click at [329, 175] on button "Yes" at bounding box center [330, 177] width 40 height 13
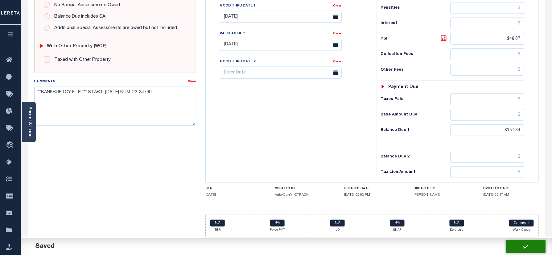
checkbox input "false"
type input "$109.27"
type input "$48.07"
type input "$157.34"
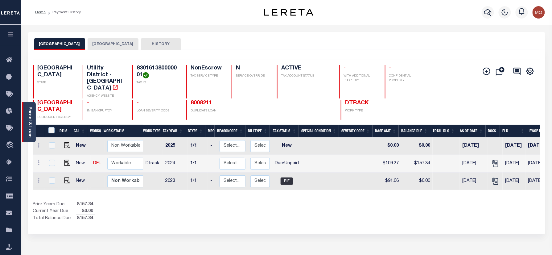
click at [30, 122] on link "Parcel & Loan" at bounding box center [29, 121] width 4 height 31
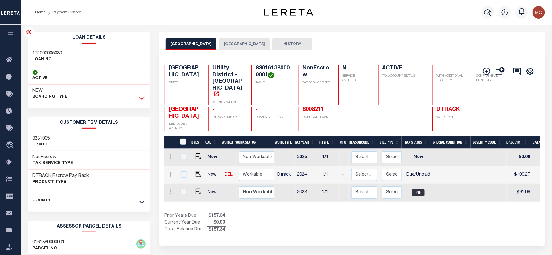
click at [142, 100] on icon at bounding box center [141, 98] width 5 height 3
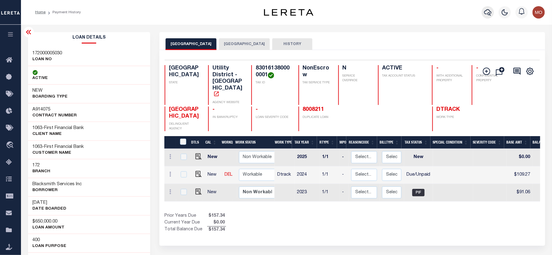
click at [487, 11] on icon "button" at bounding box center [487, 12] width 7 height 7
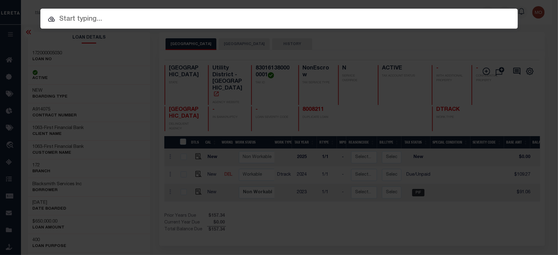
click at [115, 20] on input "text" at bounding box center [279, 19] width 478 height 11
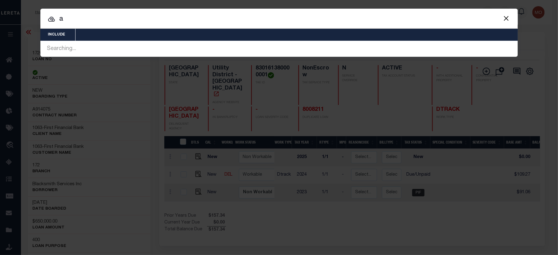
click at [503, 17] on button "Close" at bounding box center [507, 18] width 8 height 8
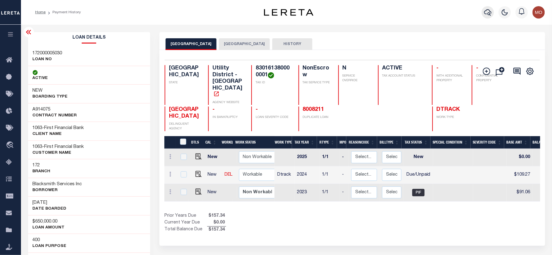
click at [489, 10] on icon "button" at bounding box center [487, 12] width 7 height 6
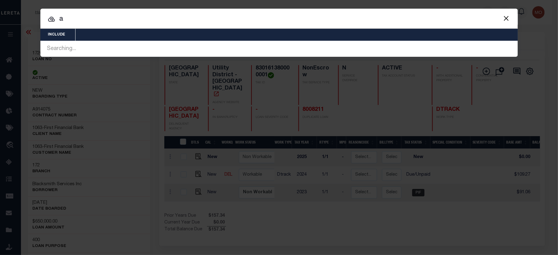
paste input "7062177"
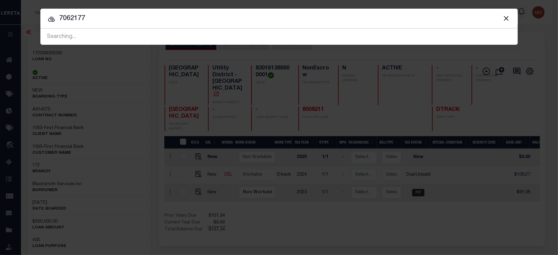
type input "7062177"
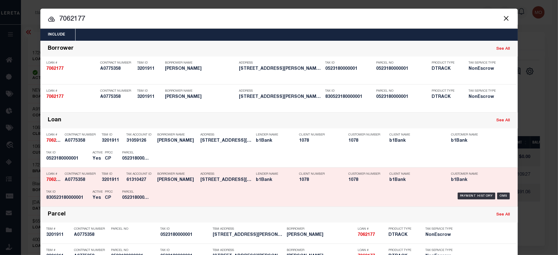
click at [95, 193] on p "Active" at bounding box center [98, 192] width 10 height 4
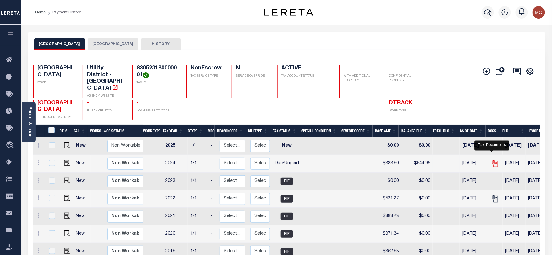
click at [494, 161] on icon "" at bounding box center [496, 164] width 5 height 6
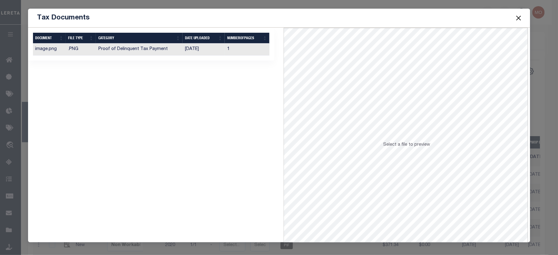
click at [152, 53] on td "Proof of Delinquent Tax Payment" at bounding box center [139, 50] width 87 height 12
click at [520, 14] on button "Close" at bounding box center [519, 18] width 8 height 8
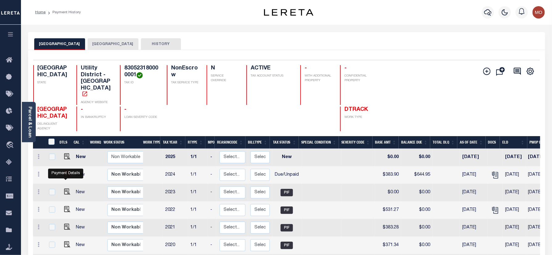
click at [66, 177] on img "" at bounding box center [67, 174] width 6 height 6
checkbox input "true"
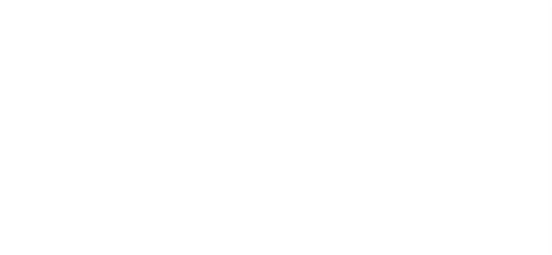
select select "DUE"
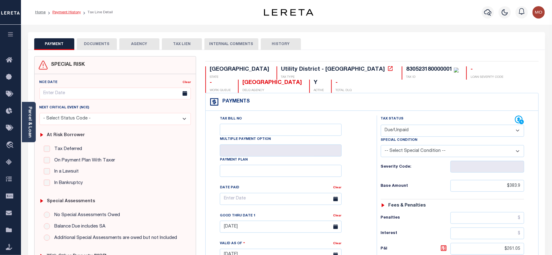
click at [64, 10] on link "Payment History" at bounding box center [66, 12] width 28 height 4
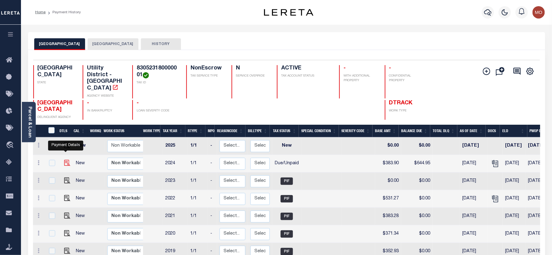
click at [64, 160] on img "" at bounding box center [67, 163] width 6 height 6
checkbox input "true"
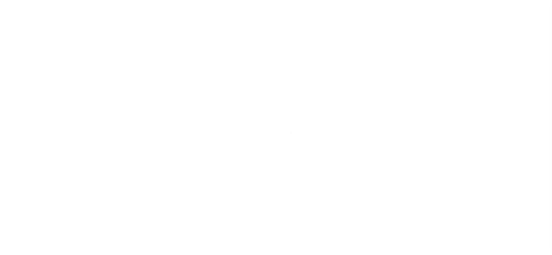
select select "DUE"
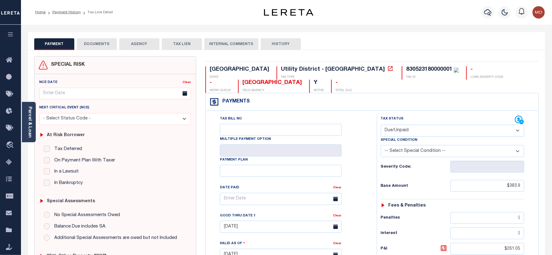
click at [97, 45] on button "DOCUMENTS" at bounding box center [97, 44] width 40 height 12
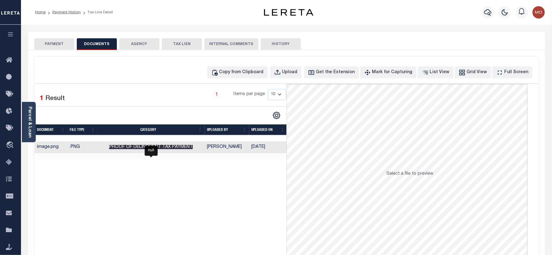
click at [175, 147] on span "Proof of Delinquent Tax Payment" at bounding box center [151, 147] width 84 height 4
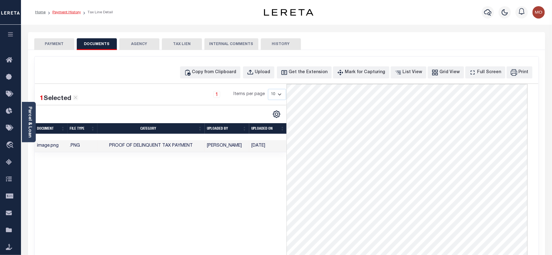
click at [68, 10] on link "Payment History" at bounding box center [66, 12] width 28 height 4
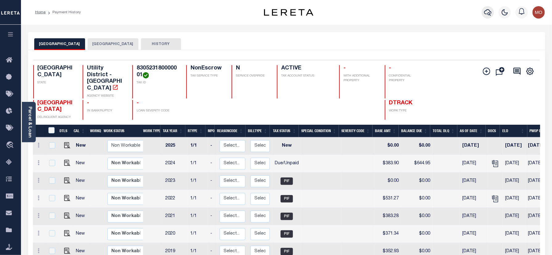
click at [485, 12] on icon "button" at bounding box center [487, 12] width 7 height 6
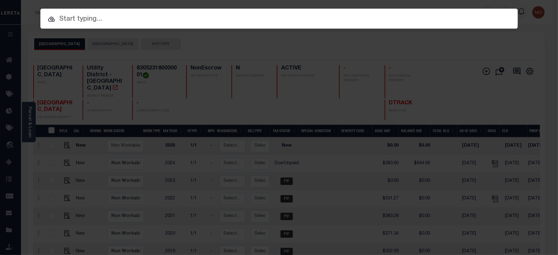
click at [118, 20] on input "text" at bounding box center [279, 19] width 478 height 11
paste input "3395635-100"
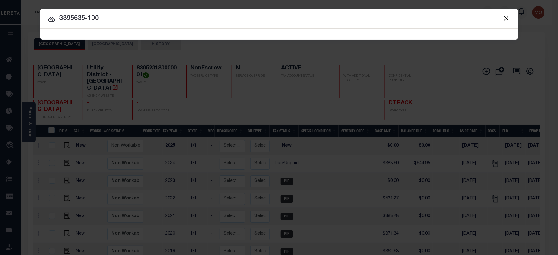
type input "3395635-100"
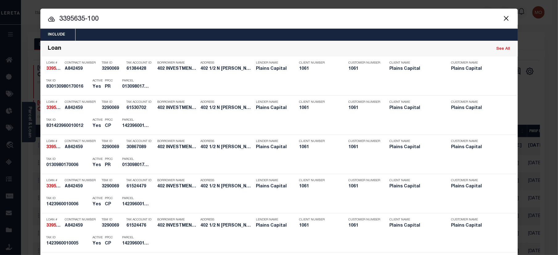
click at [113, 24] on input "3395635-100" at bounding box center [279, 19] width 478 height 11
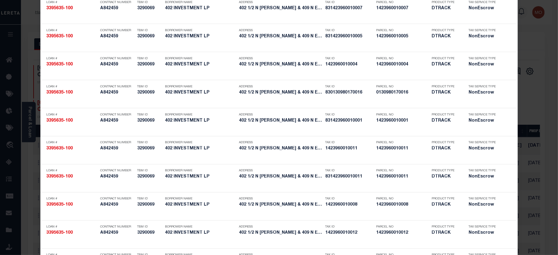
scroll to position [1153, 0]
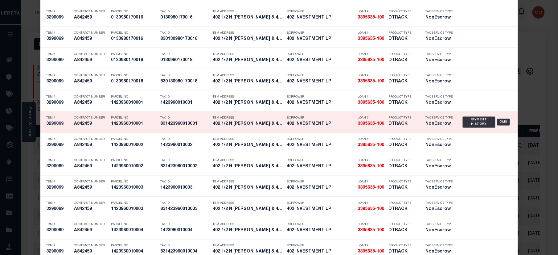
click at [156, 125] on div "Tax ID 831423960010001" at bounding box center [182, 122] width 52 height 18
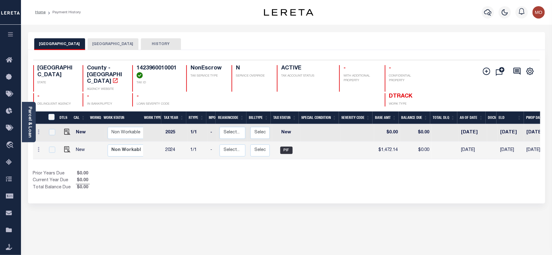
click at [110, 48] on button "[GEOGRAPHIC_DATA]" at bounding box center [113, 44] width 51 height 12
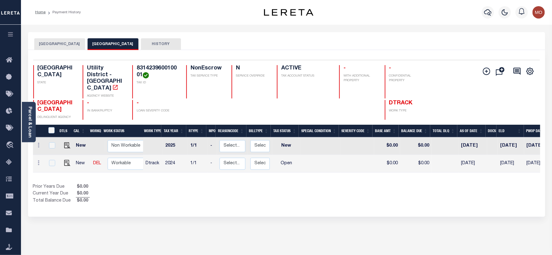
drag, startPoint x: 143, startPoint y: 73, endPoint x: 128, endPoint y: 65, distance: 16.8
click at [128, 65] on div "TX STATE Utility District - TX AGENCY WEBSITE 831423960010001 TAX ID NonEscrow …" at bounding box center [244, 81] width 422 height 33
click at [149, 83] on p "TAX ID" at bounding box center [158, 83] width 42 height 5
drag, startPoint x: 143, startPoint y: 74, endPoint x: 135, endPoint y: 68, distance: 9.9
click at [135, 68] on div "831423960010001 TAX ID" at bounding box center [155, 81] width 47 height 33
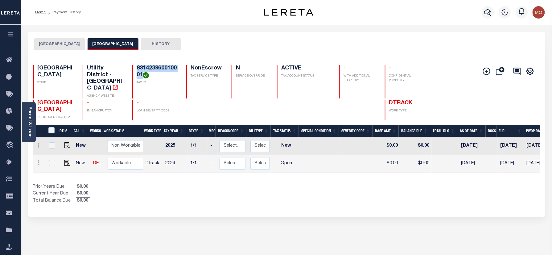
copy h4 "831423960010001"
click at [488, 9] on icon "button" at bounding box center [487, 12] width 7 height 7
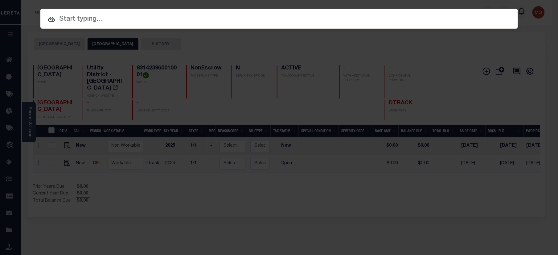
paste input "7076614"
click at [93, 14] on input "text" at bounding box center [279, 19] width 478 height 11
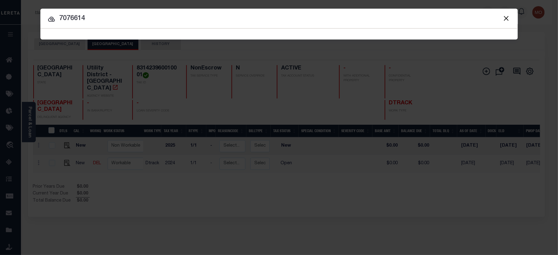
type input "7076614"
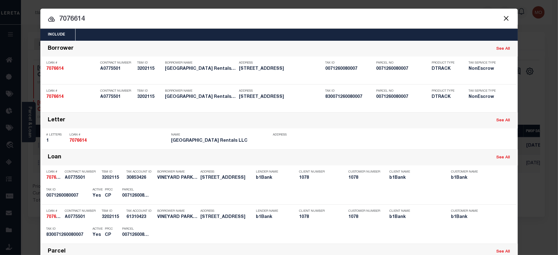
click at [99, 18] on input "7076614" at bounding box center [279, 19] width 478 height 11
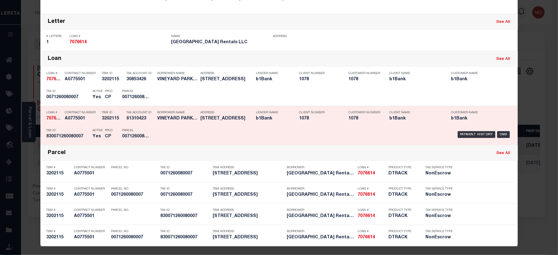
click at [116, 120] on h5 "3202115" at bounding box center [113, 118] width 22 height 5
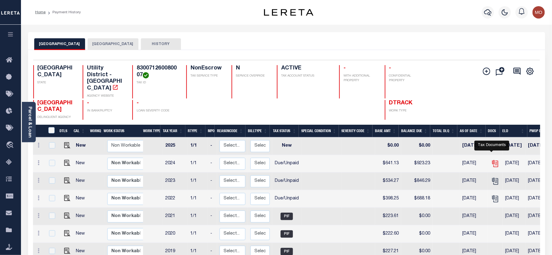
click at [494, 160] on icon "" at bounding box center [495, 164] width 8 height 8
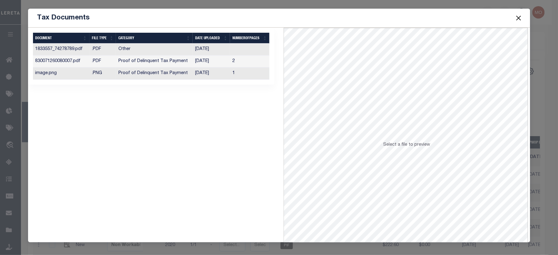
click at [183, 77] on td "Proof of Delinquent Tax Payment" at bounding box center [154, 74] width 77 height 12
click at [520, 14] on button "Close" at bounding box center [519, 18] width 8 height 8
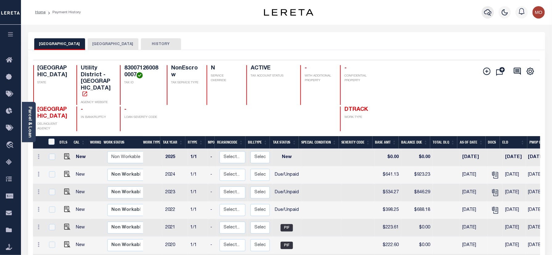
click at [487, 7] on button "button" at bounding box center [488, 12] width 12 height 12
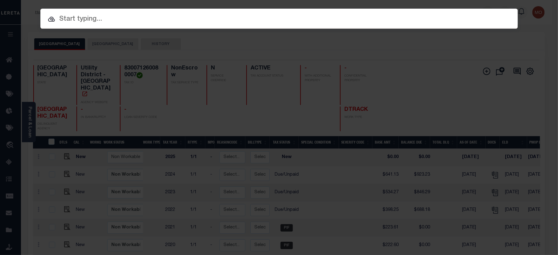
click at [114, 20] on input "text" at bounding box center [279, 19] width 478 height 11
paste input "3380752-103"
type input "3380752-103"
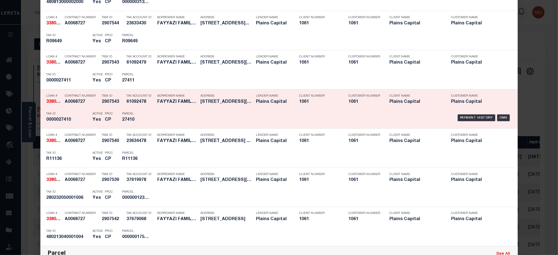
scroll to position [205, 0]
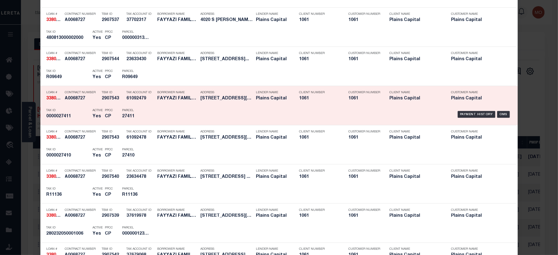
click at [76, 116] on h5 "0000027411" at bounding box center [68, 116] width 43 height 5
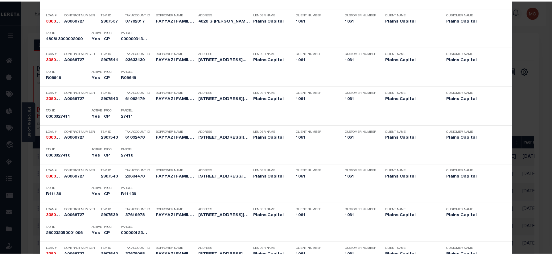
scroll to position [0, 0]
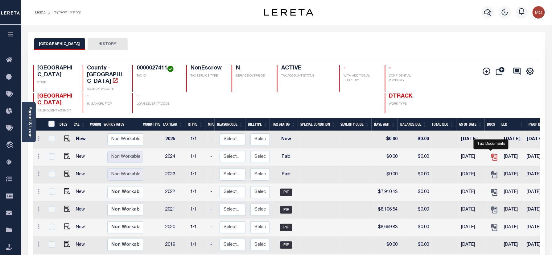
click at [492, 153] on icon "" at bounding box center [495, 157] width 8 height 8
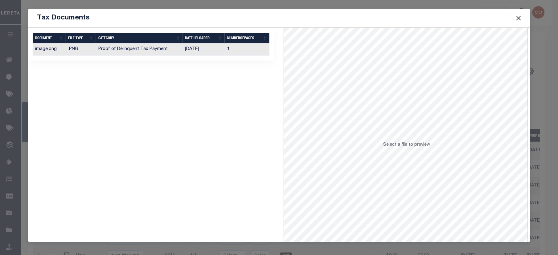
click at [162, 49] on td "Proof of Delinquent Tax Payment" at bounding box center [139, 50] width 87 height 12
click at [517, 15] on button "Close" at bounding box center [519, 18] width 8 height 8
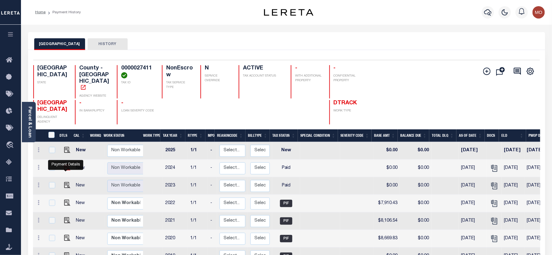
click at [67, 171] on img "" at bounding box center [67, 167] width 6 height 6
checkbox input "true"
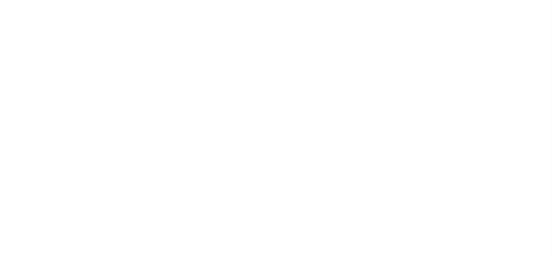
select select "PYD"
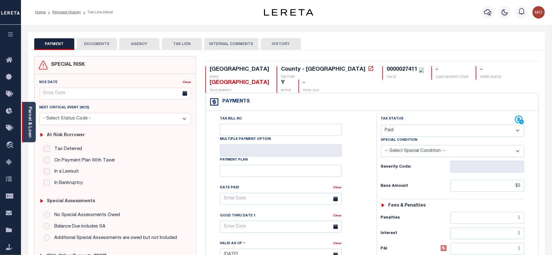
click at [30, 125] on link "Parcel & Loan" at bounding box center [29, 121] width 4 height 31
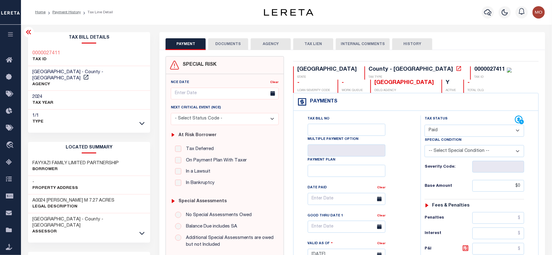
click at [231, 44] on button "DOCUMENTS" at bounding box center [228, 44] width 40 height 12
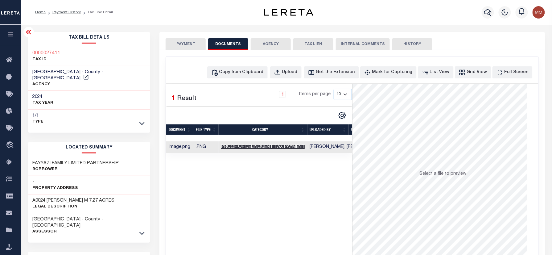
click at [280, 148] on span "Proof of Delinquent Tax Payment" at bounding box center [263, 147] width 84 height 4
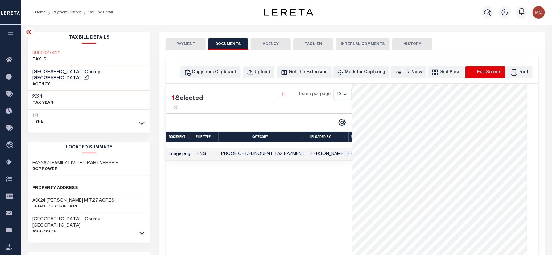
click at [475, 73] on icon "button" at bounding box center [473, 72] width 4 height 4
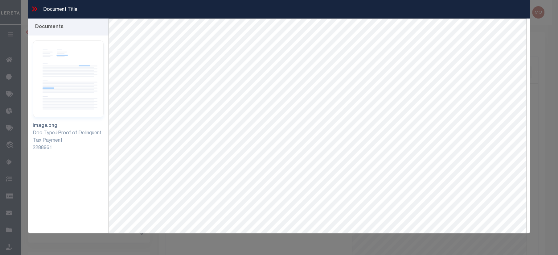
click at [32, 8] on icon at bounding box center [35, 9] width 8 height 8
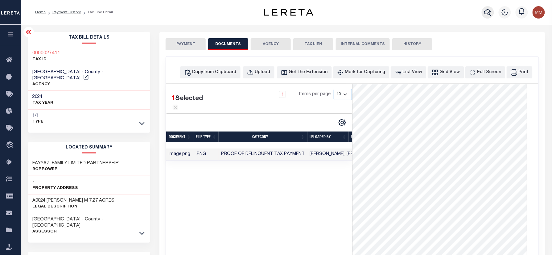
click at [488, 14] on icon "button" at bounding box center [487, 12] width 7 height 7
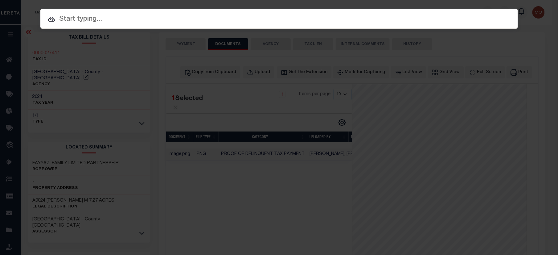
click at [126, 18] on input "text" at bounding box center [279, 19] width 478 height 11
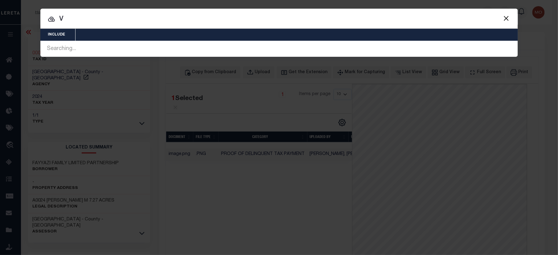
drag, startPoint x: 81, startPoint y: 25, endPoint x: 33, endPoint y: 24, distance: 47.5
click at [33, 24] on div "Include Loans TBM Customers Borrowers Payments (Lender Non-Disb) Payments (Lend…" at bounding box center [279, 127] width 558 height 255
paste input "1120"
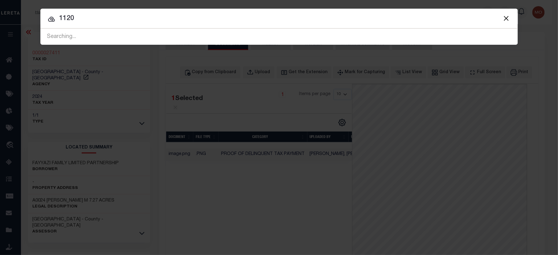
type input "1120"
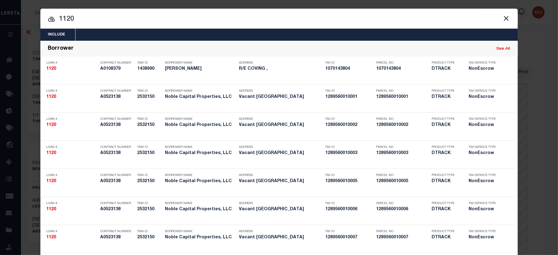
click at [89, 19] on input "1120" at bounding box center [279, 19] width 478 height 11
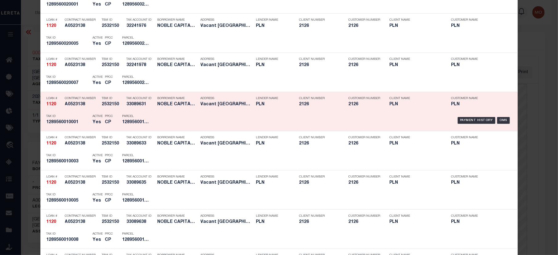
click at [137, 118] on p "Parcel" at bounding box center [136, 116] width 28 height 4
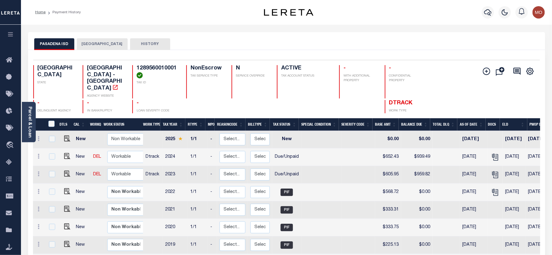
click at [93, 43] on button "[GEOGRAPHIC_DATA]" at bounding box center [102, 44] width 51 height 12
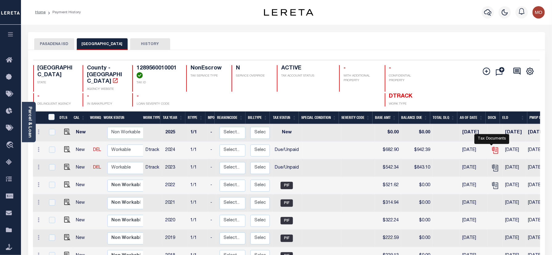
click at [491, 146] on icon "" at bounding box center [495, 150] width 8 height 8
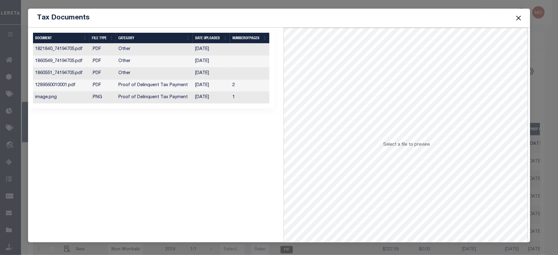
click at [185, 98] on td "Proof of Delinquent Tax Payment" at bounding box center [154, 98] width 77 height 12
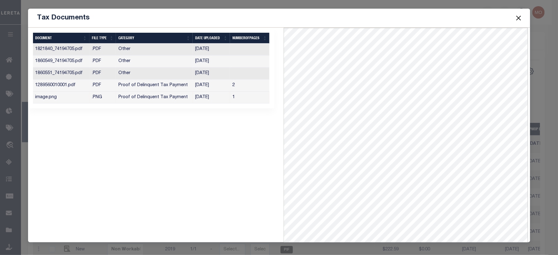
click at [519, 16] on button "Close" at bounding box center [519, 18] width 8 height 8
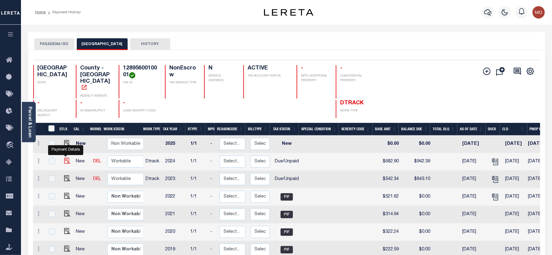
click at [64, 158] on img "" at bounding box center [67, 161] width 6 height 6
checkbox input "true"
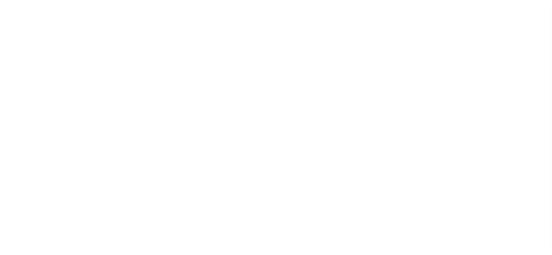
select select "DUE"
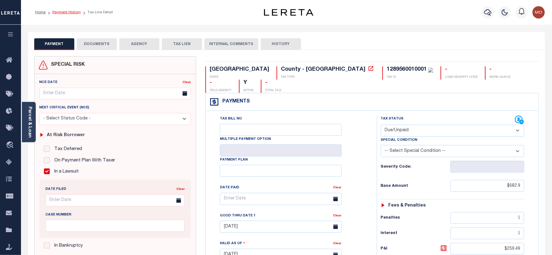
click at [72, 14] on link "Payment History" at bounding box center [66, 12] width 28 height 4
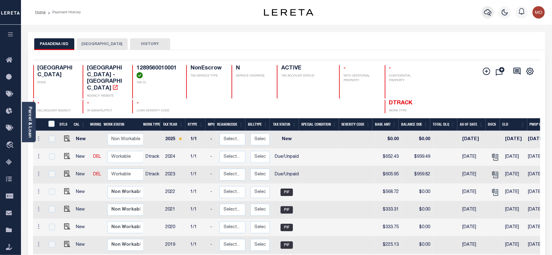
click at [485, 11] on icon "button" at bounding box center [487, 12] width 7 height 6
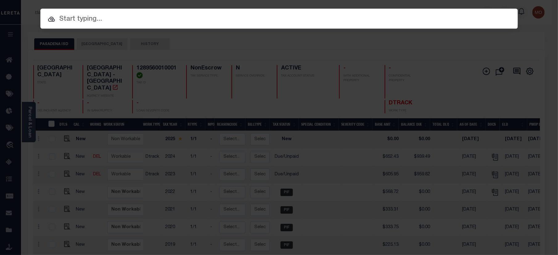
click at [87, 29] on div "Include Loans TBM Customers Borrowers Payments (Lender Non-Disb) Payments (Lend…" at bounding box center [279, 127] width 558 height 255
click at [87, 19] on input "text" at bounding box center [279, 19] width 478 height 11
paste input "170000012816"
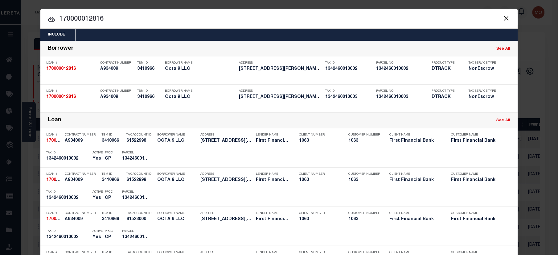
type input "170000012816"
click at [112, 19] on input "170000012816" at bounding box center [279, 19] width 478 height 11
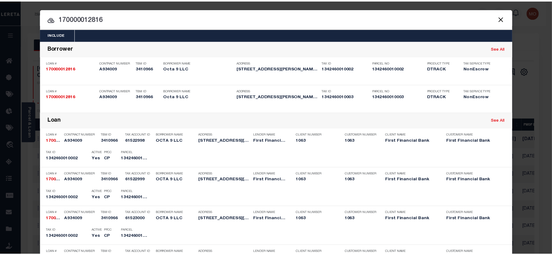
scroll to position [149, 0]
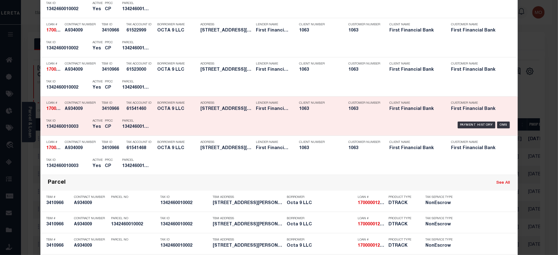
click at [122, 124] on div "Parcel 1342460010003" at bounding box center [136, 125] width 28 height 18
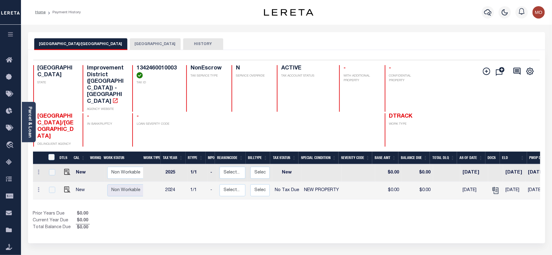
click at [153, 42] on button "[GEOGRAPHIC_DATA]" at bounding box center [155, 44] width 51 height 12
